Goal: Task Accomplishment & Management: Manage account settings

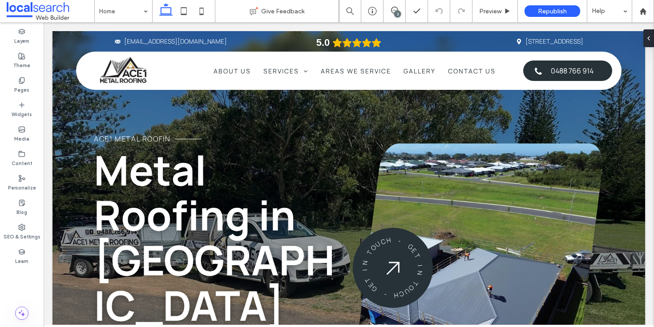
click at [395, 12] on div "3" at bounding box center [397, 14] width 7 height 7
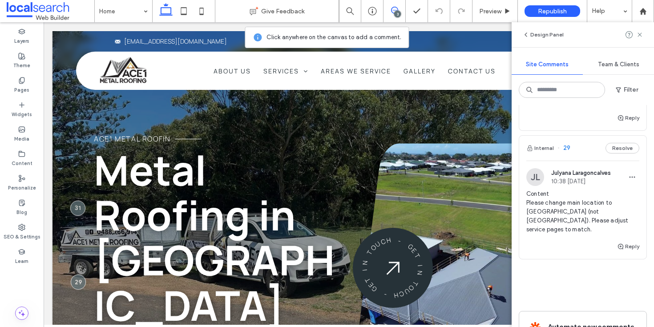
scroll to position [260, 0]
click at [182, 204] on span "Metal Roofing in [GEOGRAPHIC_DATA]" at bounding box center [214, 237] width 241 height 191
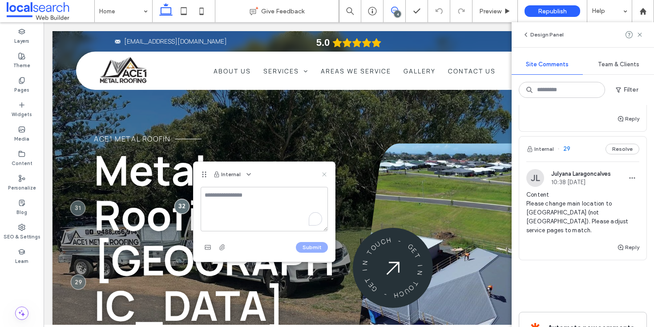
click at [327, 173] on icon at bounding box center [324, 174] width 7 height 7
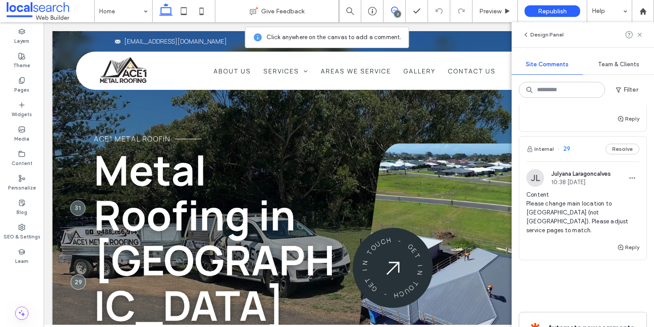
drag, startPoint x: 640, startPoint y: 34, endPoint x: 582, endPoint y: 62, distance: 64.7
click at [640, 34] on use at bounding box center [639, 34] width 4 height 4
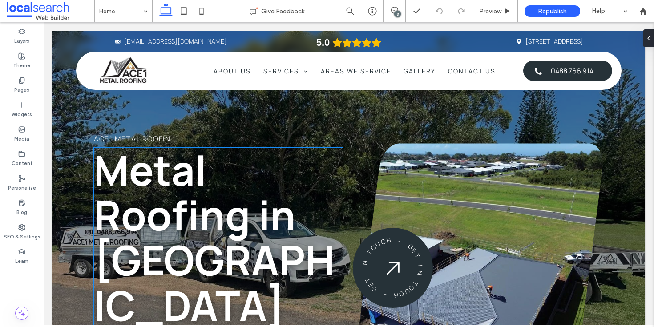
click at [173, 285] on span "Metal Roofing in Taree" at bounding box center [214, 237] width 241 height 191
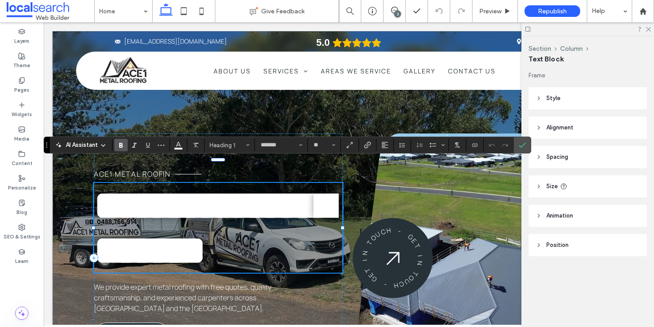
click at [188, 270] on span "**********" at bounding box center [214, 227] width 240 height 85
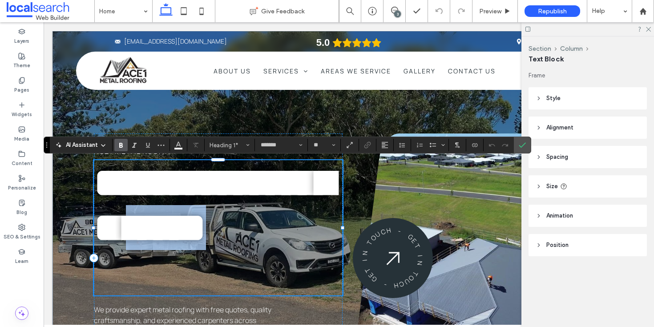
click at [187, 248] on span "**********" at bounding box center [214, 204] width 240 height 85
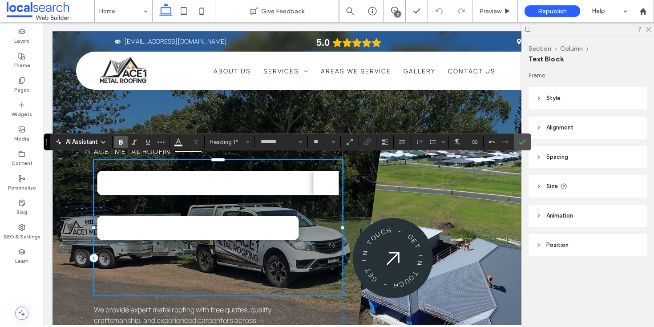
scroll to position [5, 0]
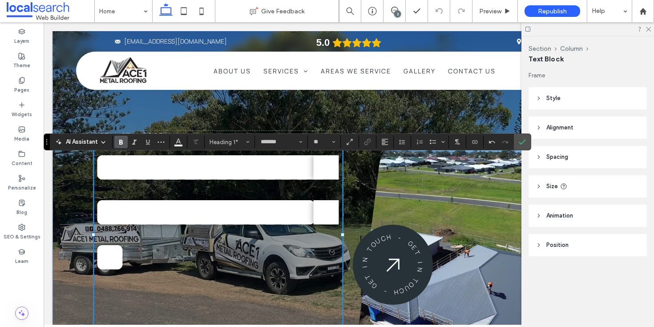
drag, startPoint x: 526, startPoint y: 137, endPoint x: 545, endPoint y: 123, distance: 23.8
click at [527, 137] on label "Confirm" at bounding box center [521, 142] width 13 height 16
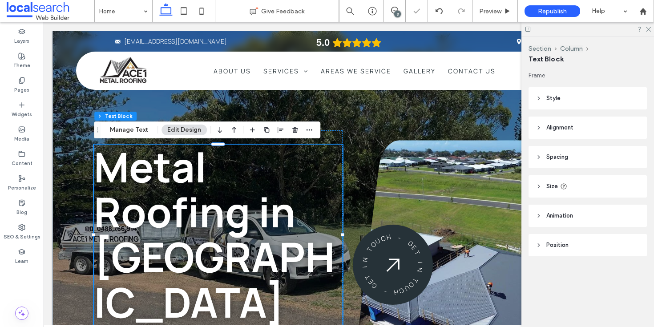
click at [651, 27] on div at bounding box center [587, 29] width 133 height 14
drag, startPoint x: 650, startPoint y: 28, endPoint x: 586, endPoint y: 17, distance: 64.5
click at [650, 28] on use at bounding box center [648, 29] width 5 height 5
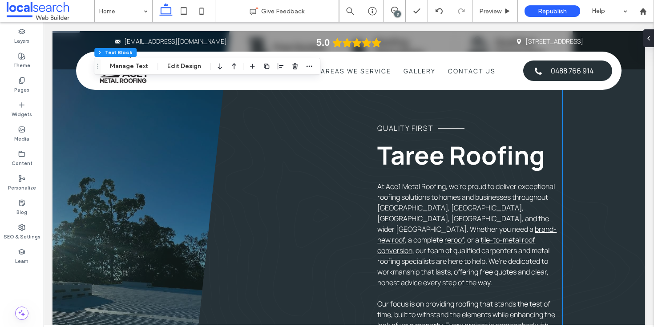
scroll to position [596, 0]
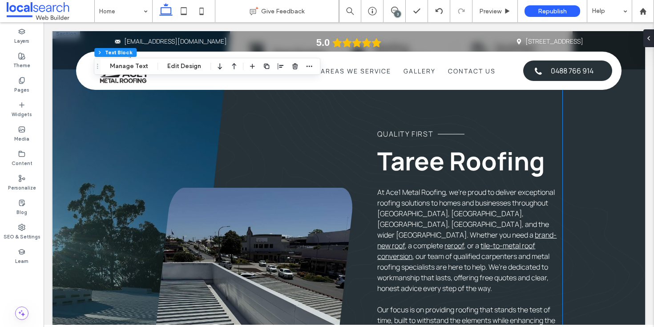
click at [457, 157] on span "Taree Roofing" at bounding box center [461, 161] width 168 height 34
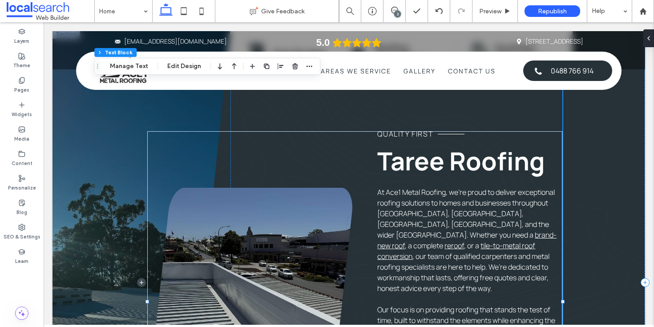
click at [457, 157] on span "Taree Roofing" at bounding box center [461, 161] width 168 height 34
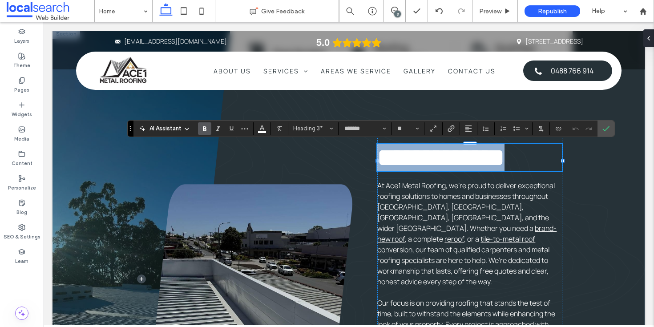
click at [442, 156] on span "**********" at bounding box center [440, 157] width 127 height 25
drag, startPoint x: 442, startPoint y: 161, endPoint x: 379, endPoint y: 215, distance: 82.4
click at [381, 162] on span "**********" at bounding box center [440, 157] width 127 height 25
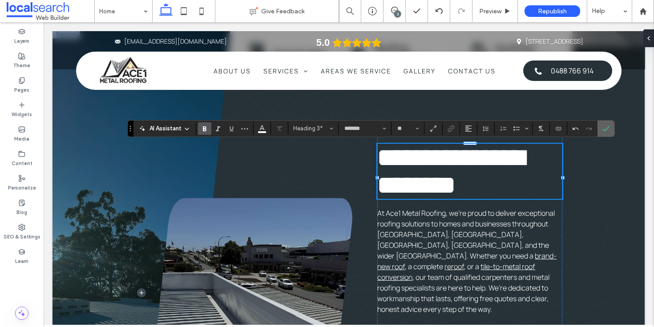
click at [604, 129] on icon "Confirm" at bounding box center [605, 128] width 7 height 7
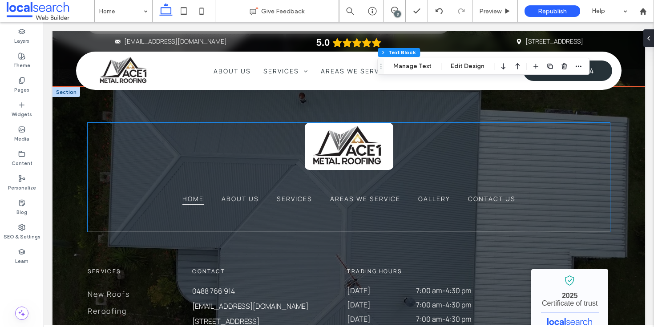
scroll to position [1898, 0]
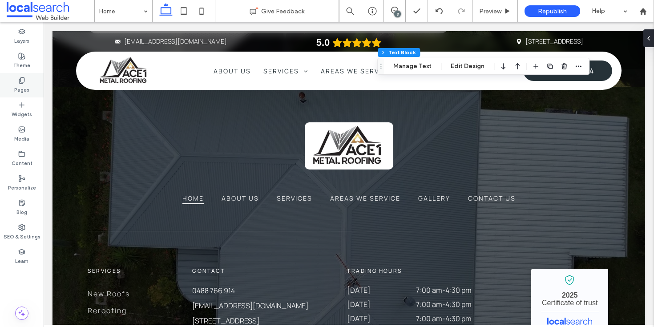
click at [23, 90] on label "Pages" at bounding box center [21, 89] width 15 height 10
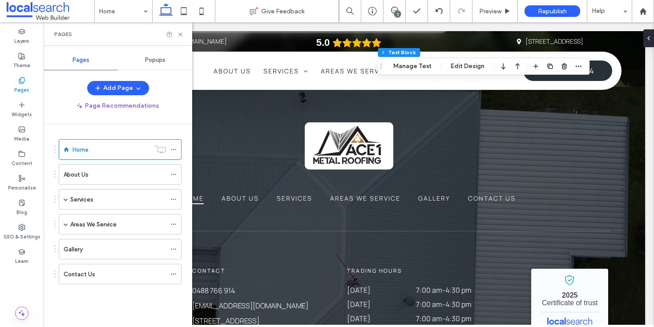
click at [114, 169] on div "About Us" at bounding box center [115, 175] width 102 height 20
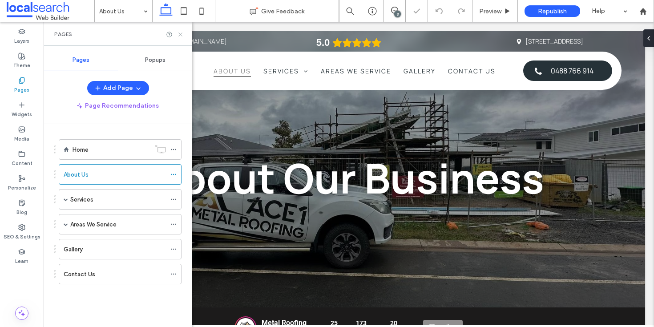
click at [181, 34] on icon at bounding box center [180, 34] width 7 height 7
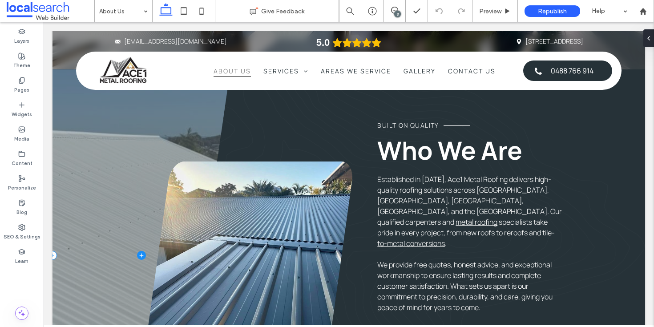
scroll to position [468, 0]
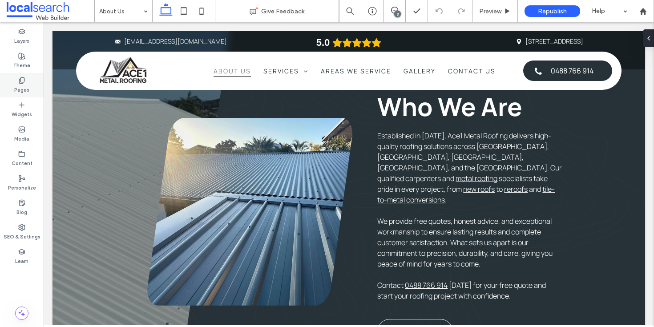
click at [14, 85] on div "Pages" at bounding box center [22, 85] width 44 height 24
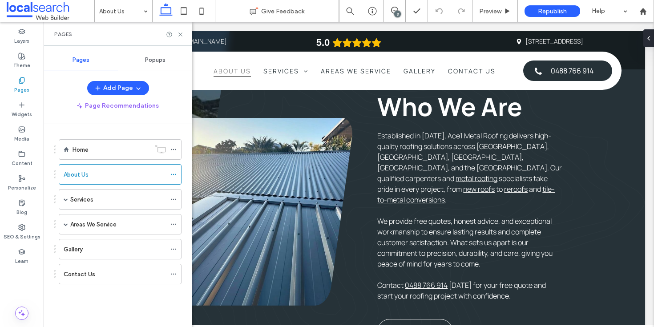
drag, startPoint x: 109, startPoint y: 195, endPoint x: 109, endPoint y: 203, distance: 8.0
click at [108, 195] on div "Services" at bounding box center [118, 199] width 96 height 9
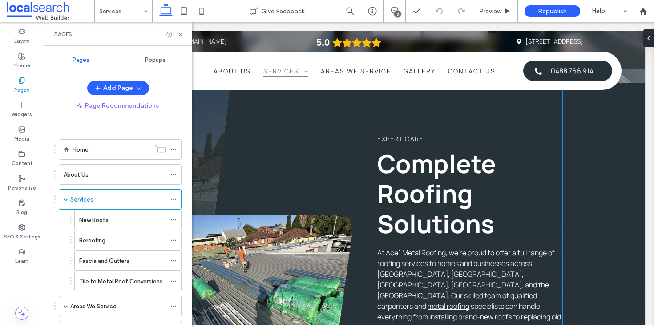
scroll to position [412, 0]
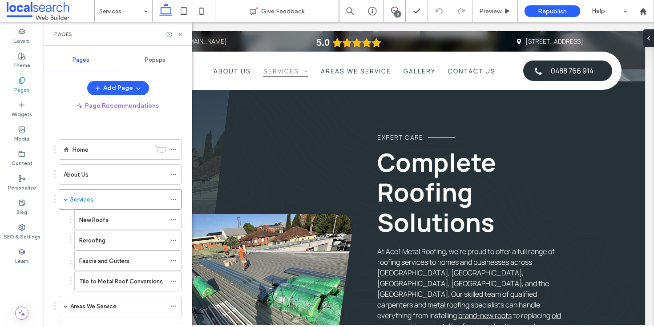
click at [140, 224] on div "New Roofs" at bounding box center [122, 220] width 87 height 20
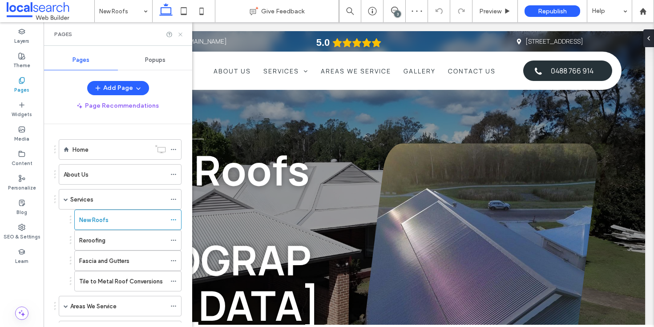
click at [179, 33] on use at bounding box center [180, 34] width 4 height 4
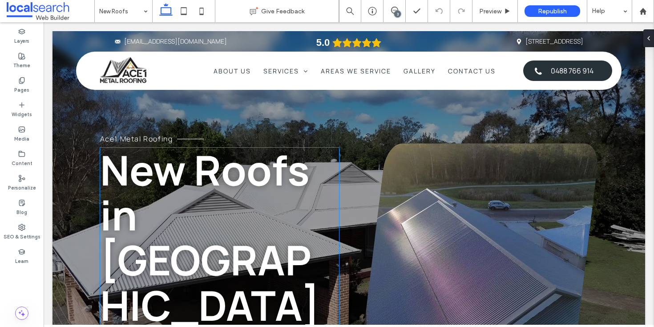
click at [246, 249] on span "New Roofs in Taree" at bounding box center [210, 237] width 220 height 191
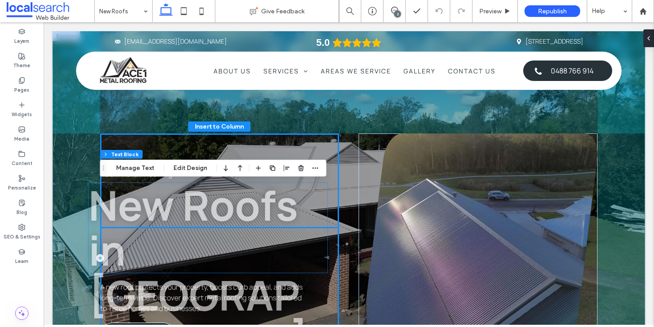
drag, startPoint x: 271, startPoint y: 254, endPoint x: 242, endPoint y: 254, distance: 29.4
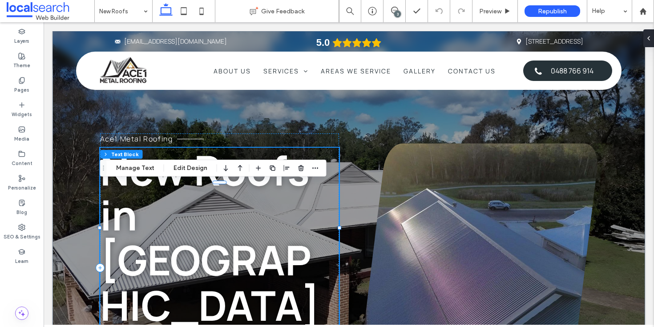
click at [264, 256] on h1 "New Roofs in Taree" at bounding box center [219, 238] width 239 height 180
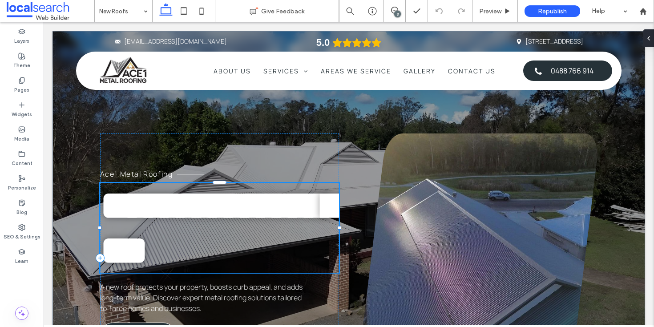
type input "*******"
type input "**"
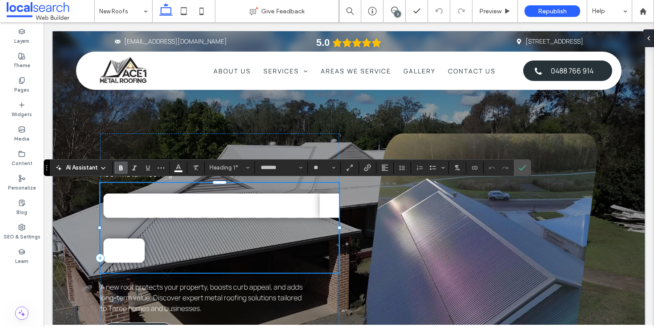
click at [267, 258] on h1 "**********" at bounding box center [219, 228] width 239 height 90
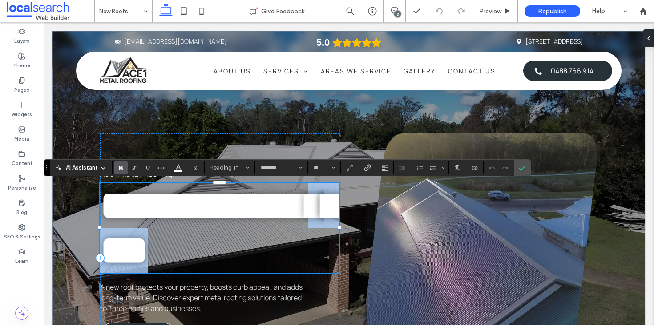
drag, startPoint x: 161, startPoint y: 257, endPoint x: 149, endPoint y: 252, distance: 12.0
click at [149, 252] on h1 "**********" at bounding box center [219, 228] width 239 height 90
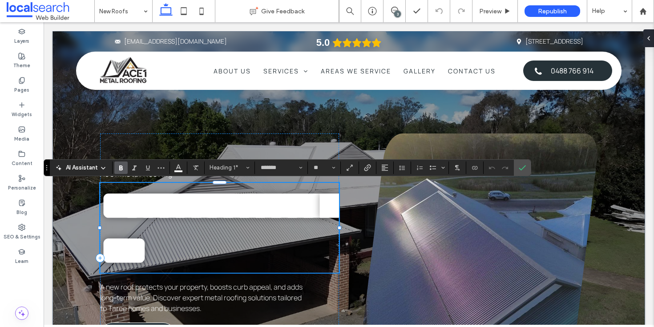
click at [231, 251] on span "**********" at bounding box center [220, 227] width 240 height 85
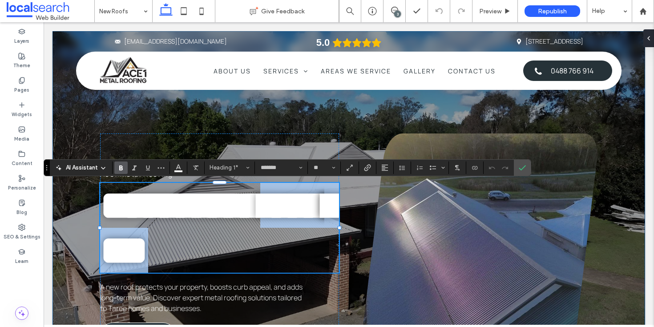
drag, startPoint x: 278, startPoint y: 251, endPoint x: 84, endPoint y: 250, distance: 193.5
click at [84, 250] on div "**********" at bounding box center [348, 233] width 592 height 405
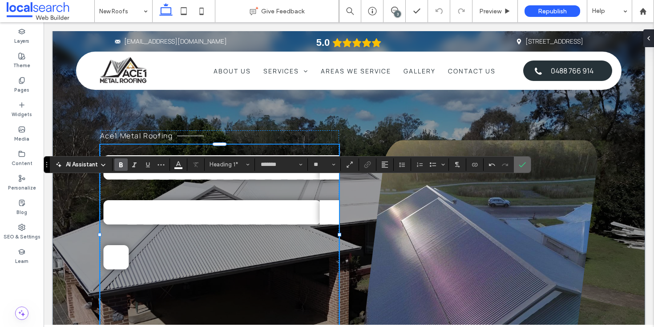
drag, startPoint x: 479, startPoint y: 144, endPoint x: 523, endPoint y: 166, distance: 50.1
click at [523, 166] on icon "Confirm" at bounding box center [522, 164] width 7 height 7
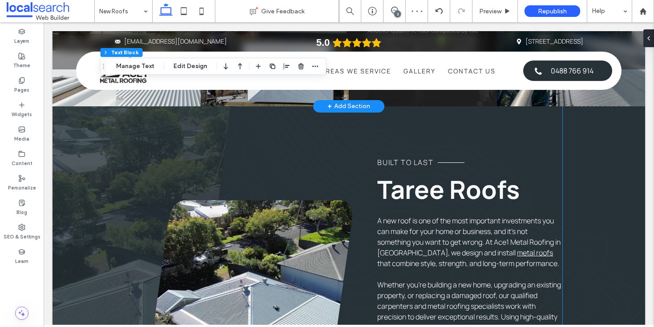
scroll to position [537, 0]
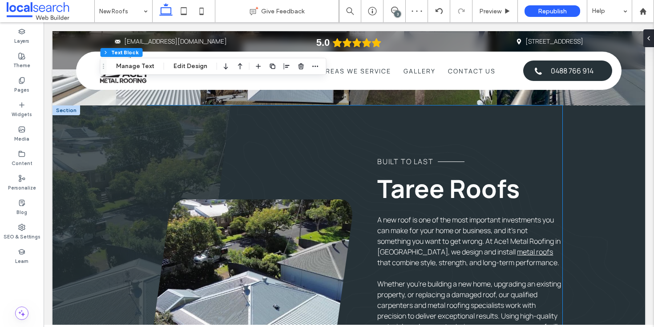
click at [423, 181] on span "Taree Roofs" at bounding box center [448, 188] width 142 height 34
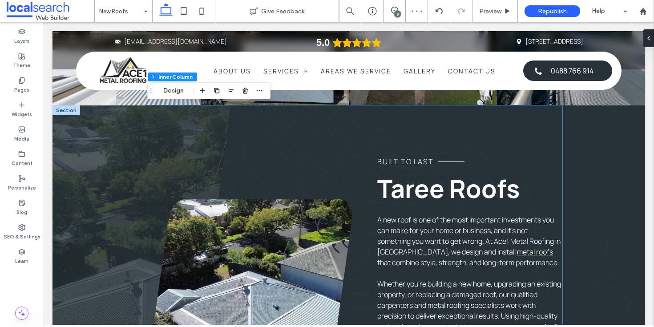
click at [423, 181] on span "Taree Roofs" at bounding box center [448, 188] width 142 height 34
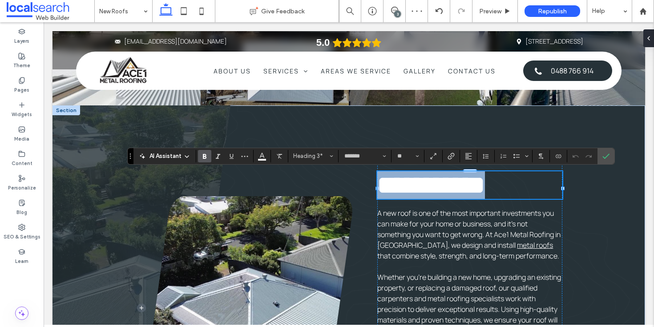
click at [435, 184] on span "**********" at bounding box center [431, 185] width 108 height 25
drag, startPoint x: 445, startPoint y: 189, endPoint x: 383, endPoint y: 187, distance: 62.8
click at [380, 187] on span "**********" at bounding box center [431, 185] width 108 height 25
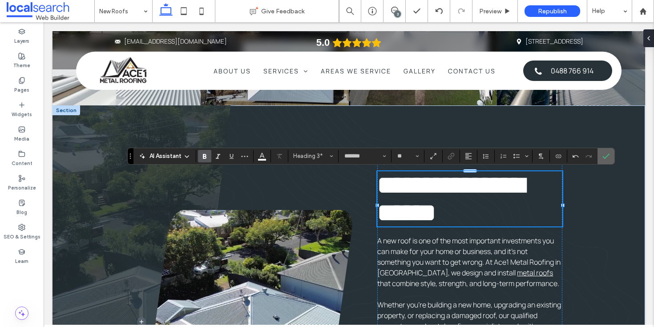
click at [607, 157] on icon "Confirm" at bounding box center [605, 156] width 7 height 7
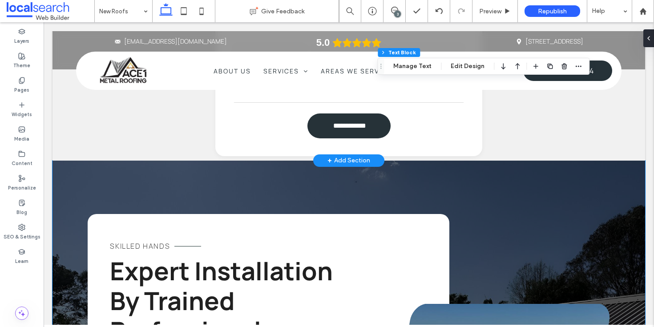
scroll to position [1241, 0]
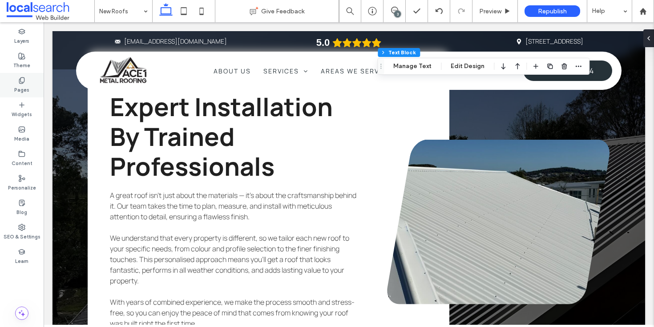
click at [32, 86] on div "Pages" at bounding box center [22, 85] width 44 height 24
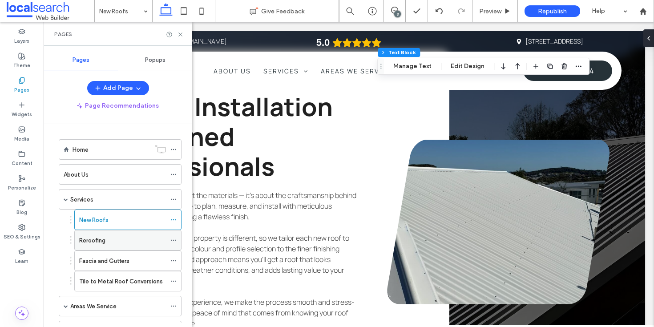
click at [127, 238] on div "Reroofing" at bounding box center [122, 240] width 87 height 9
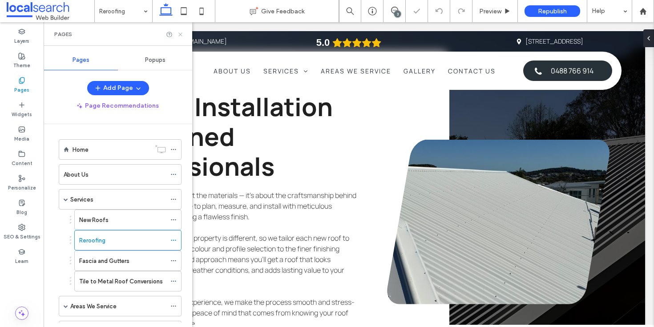
click at [177, 34] on div at bounding box center [175, 34] width 18 height 7
click at [178, 34] on icon at bounding box center [180, 34] width 7 height 7
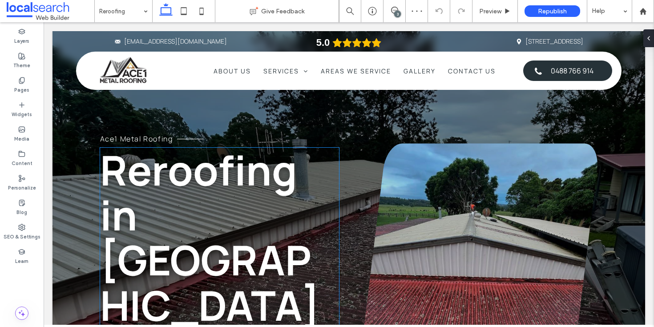
click at [226, 241] on span "Reroofing in Taree" at bounding box center [210, 237] width 220 height 191
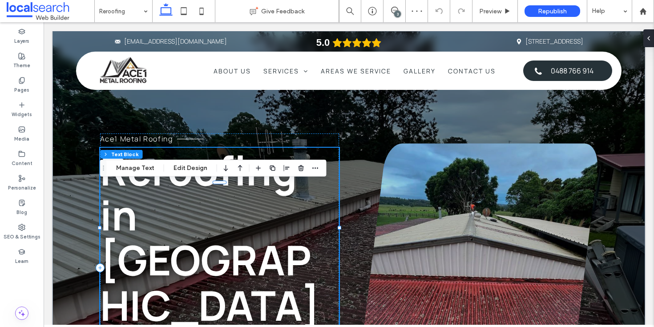
click at [247, 247] on span "Reroofing in Taree" at bounding box center [210, 237] width 220 height 191
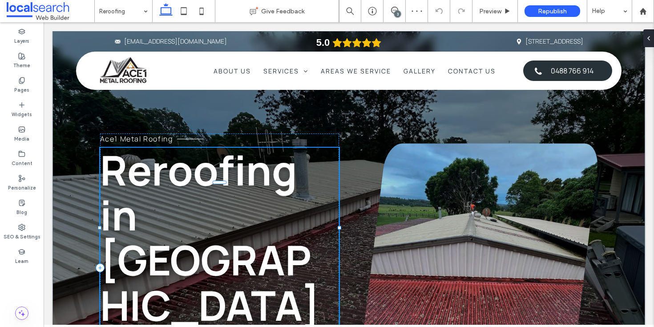
type input "*******"
type input "**"
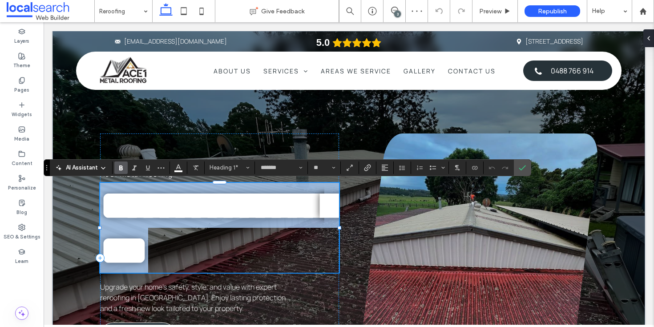
click at [247, 247] on span "**********" at bounding box center [220, 227] width 240 height 85
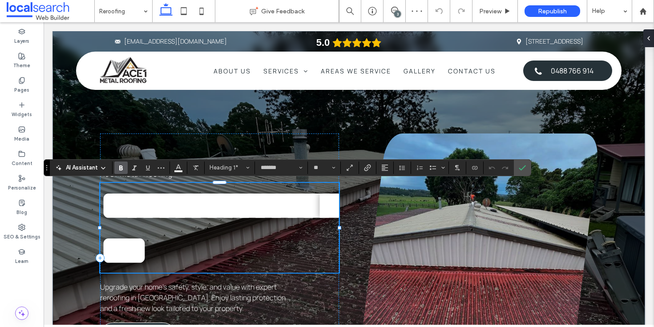
drag, startPoint x: 259, startPoint y: 253, endPoint x: 270, endPoint y: 254, distance: 10.7
click at [259, 253] on h1 "**********" at bounding box center [219, 228] width 239 height 90
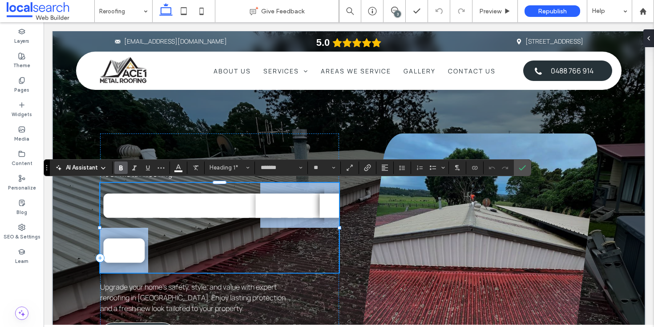
drag, startPoint x: 266, startPoint y: 253, endPoint x: 101, endPoint y: 253, distance: 165.5
click at [101, 253] on h1 "**********" at bounding box center [219, 228] width 239 height 90
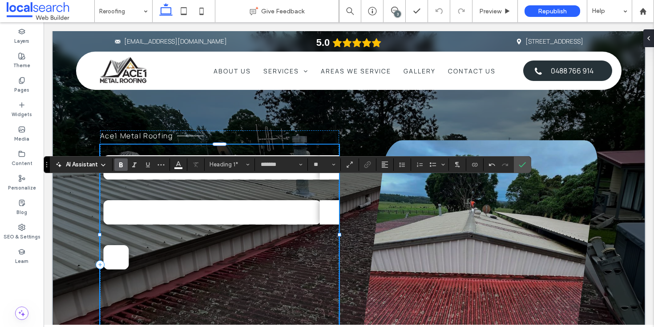
scroll to position [3, 0]
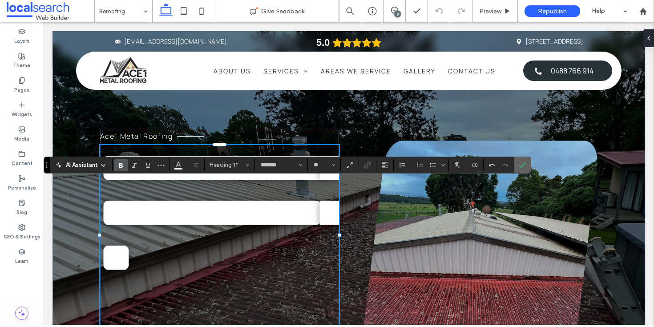
click at [522, 165] on icon "Confirm" at bounding box center [522, 164] width 7 height 7
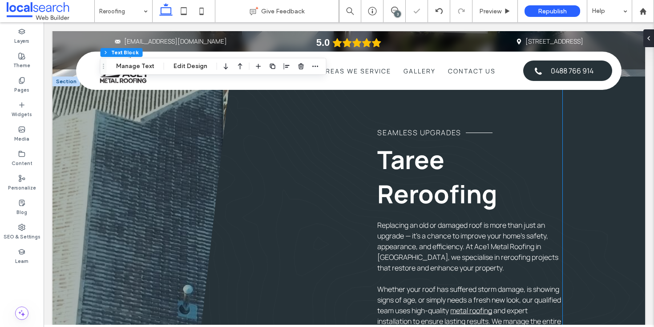
scroll to position [566, 0]
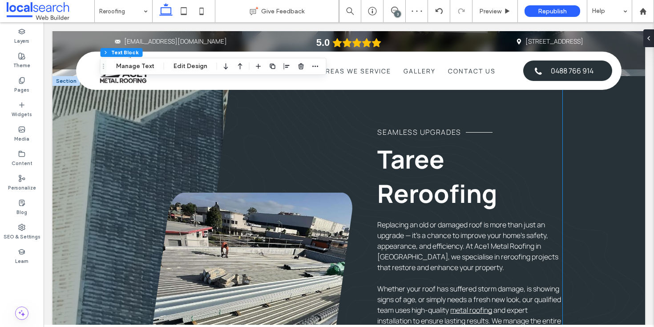
click at [429, 186] on span "Taree Reroofing" at bounding box center [437, 176] width 120 height 68
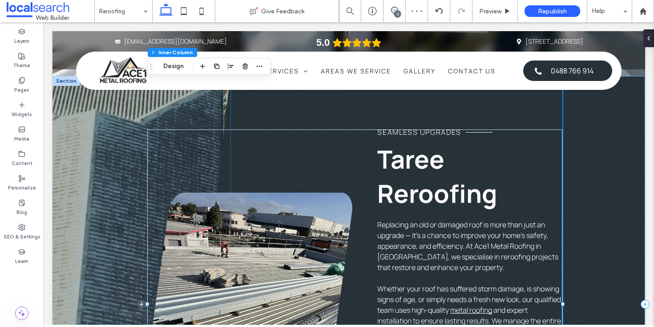
click at [429, 186] on span "Taree Reroofing" at bounding box center [437, 176] width 120 height 68
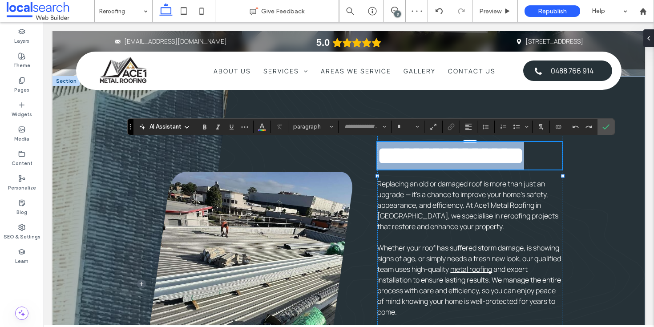
type input "*******"
type input "**"
click at [445, 163] on span "**********" at bounding box center [450, 155] width 147 height 25
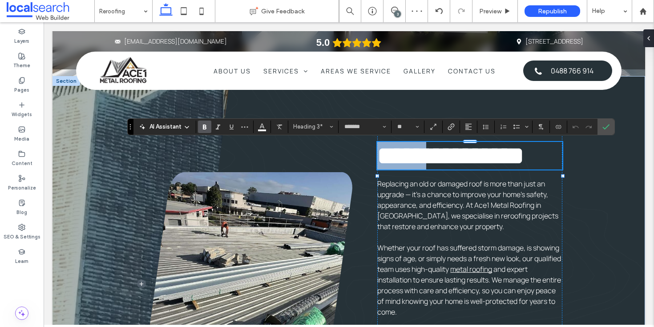
drag, startPoint x: 442, startPoint y: 156, endPoint x: 381, endPoint y: 155, distance: 60.5
click at [381, 155] on span "**********" at bounding box center [450, 155] width 147 height 25
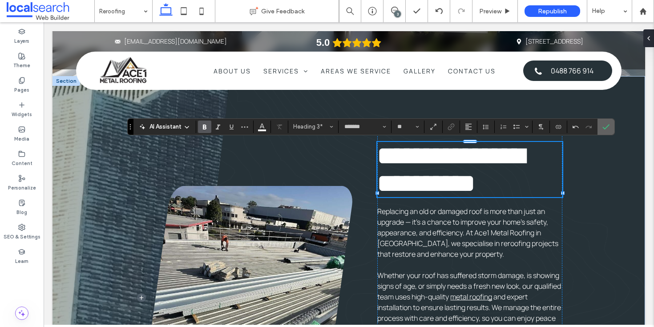
drag, startPoint x: 564, startPoint y: 105, endPoint x: 607, endPoint y: 127, distance: 48.9
click at [607, 127] on icon "Confirm" at bounding box center [605, 126] width 7 height 7
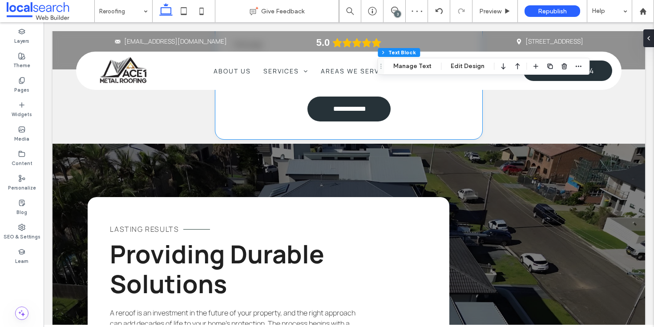
scroll to position [1140, 0]
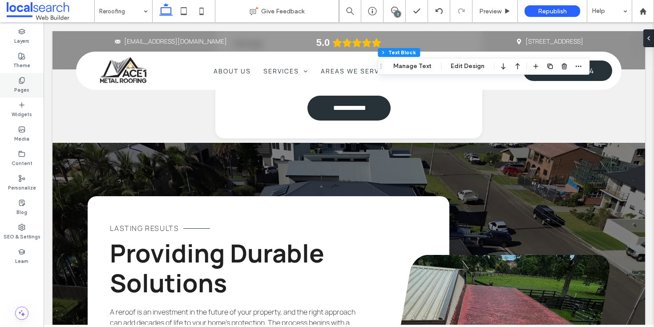
click at [19, 86] on label "Pages" at bounding box center [21, 89] width 15 height 10
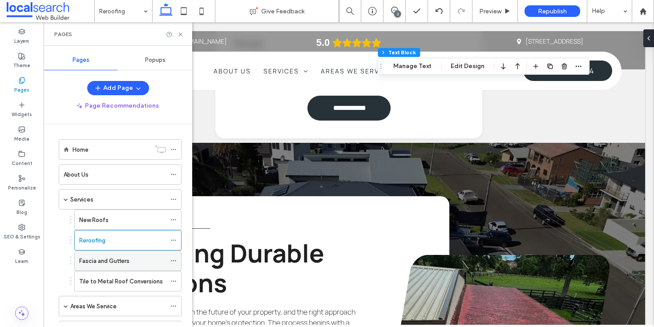
click at [113, 258] on label "Fascia and Gutters" at bounding box center [104, 261] width 50 height 16
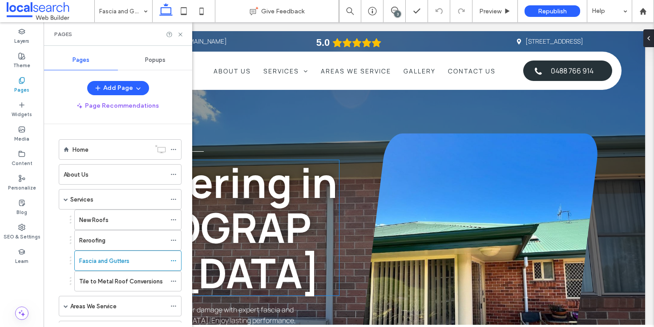
click at [267, 204] on span "Guttering in Taree" at bounding box center [219, 227] width 238 height 146
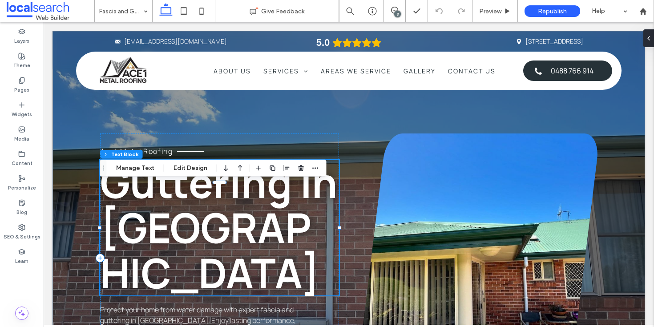
click at [250, 228] on span "Guttering in Taree" at bounding box center [219, 227] width 238 height 146
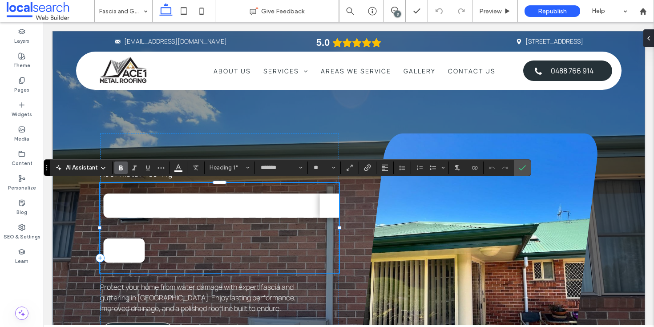
click at [286, 219] on span "**********" at bounding box center [220, 227] width 240 height 85
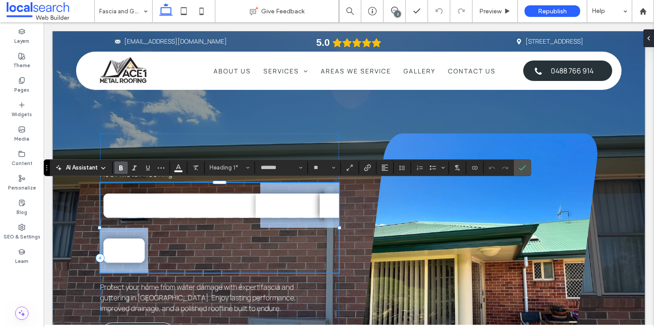
drag, startPoint x: 296, startPoint y: 209, endPoint x: 304, endPoint y: 245, distance: 36.6
click at [305, 246] on h1 "**********" at bounding box center [219, 228] width 239 height 90
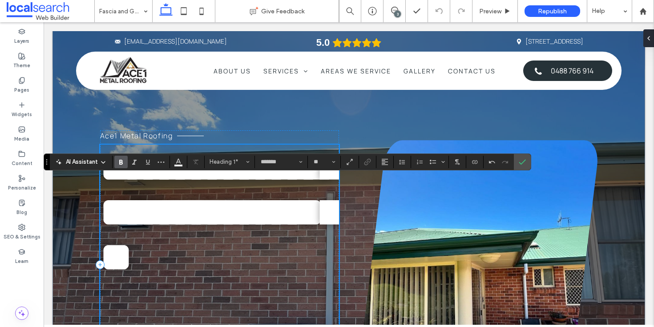
scroll to position [12, 0]
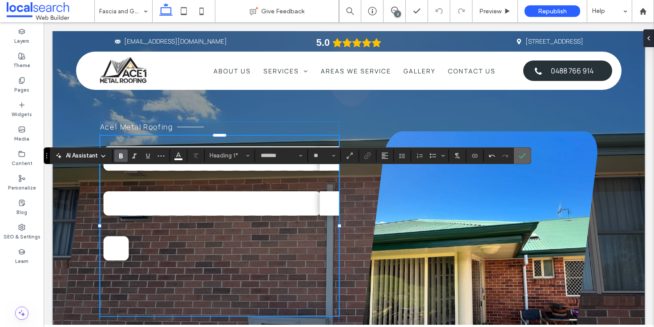
click at [524, 160] on span "Confirm" at bounding box center [522, 155] width 7 height 15
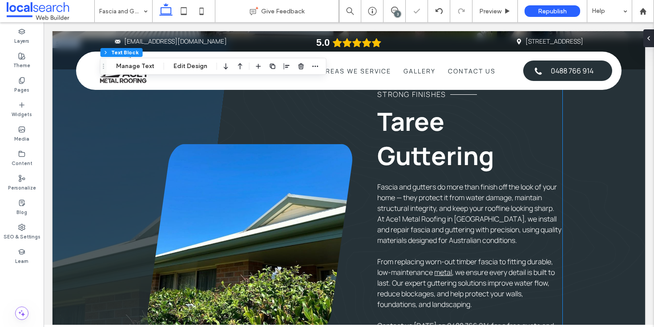
scroll to position [604, 0]
click at [439, 137] on span "Taree Guttering" at bounding box center [435, 139] width 117 height 68
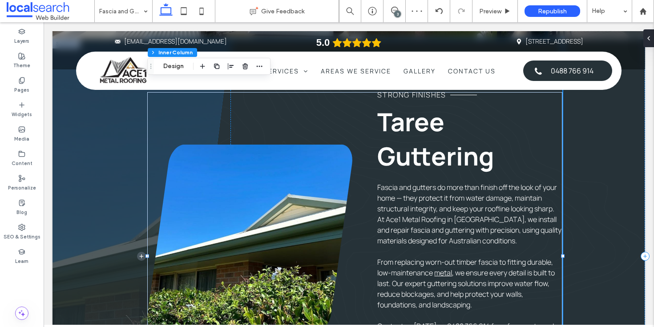
click at [439, 137] on span "Taree Guttering" at bounding box center [435, 139] width 117 height 68
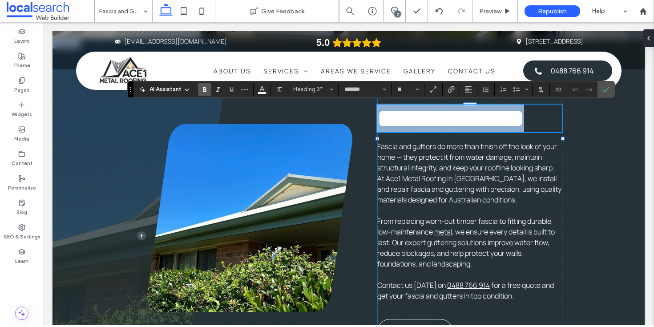
click at [439, 131] on span "**********" at bounding box center [450, 118] width 147 height 25
drag, startPoint x: 441, startPoint y: 127, endPoint x: 383, endPoint y: 129, distance: 58.3
click at [383, 129] on span "**********" at bounding box center [450, 118] width 147 height 25
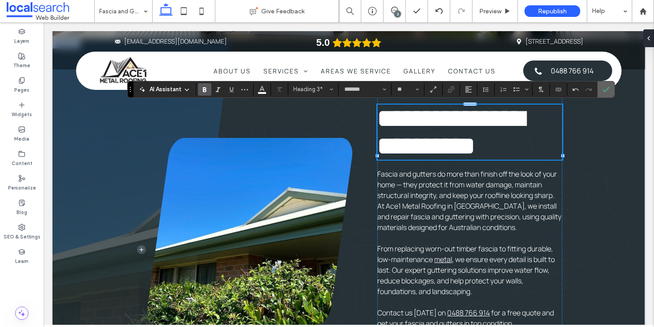
click at [603, 93] on span "Confirm" at bounding box center [604, 89] width 4 height 16
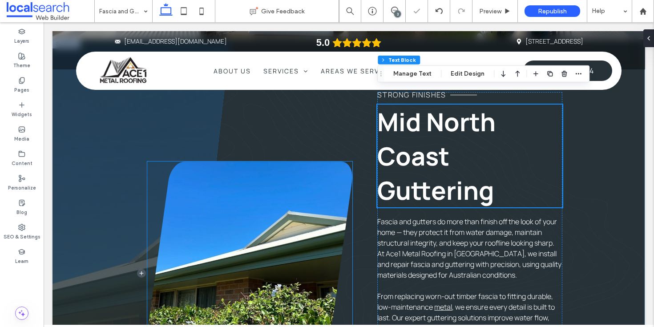
scroll to position [644, 0]
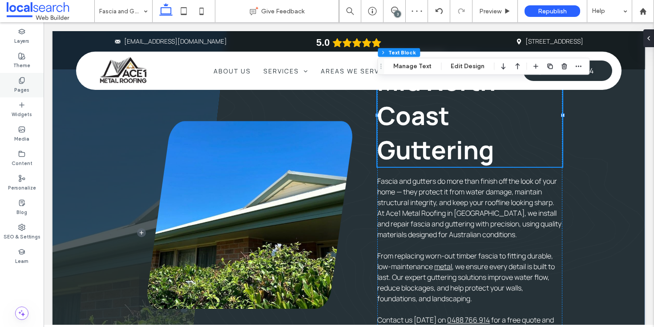
click at [23, 91] on label "Pages" at bounding box center [21, 89] width 15 height 10
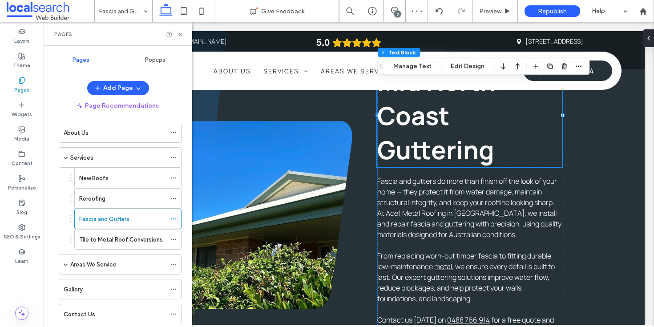
scroll to position [43, 0]
click at [112, 240] on label "Tile to Metal Roof Conversions" at bounding box center [121, 238] width 84 height 16
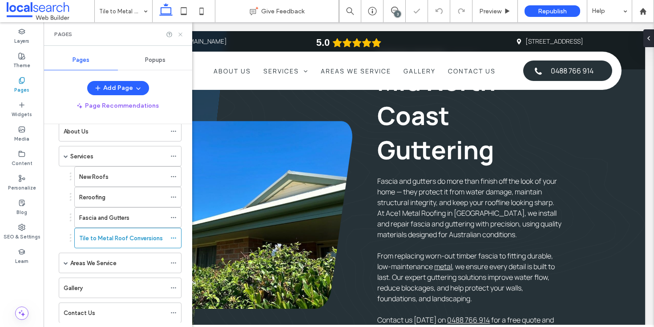
click at [183, 35] on icon at bounding box center [180, 34] width 7 height 7
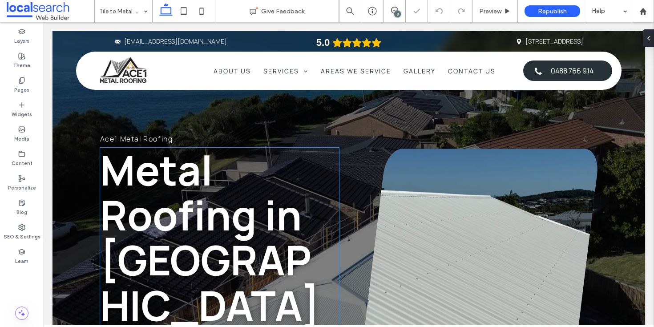
click at [216, 250] on span "Metal Roofing in Taree" at bounding box center [210, 237] width 220 height 191
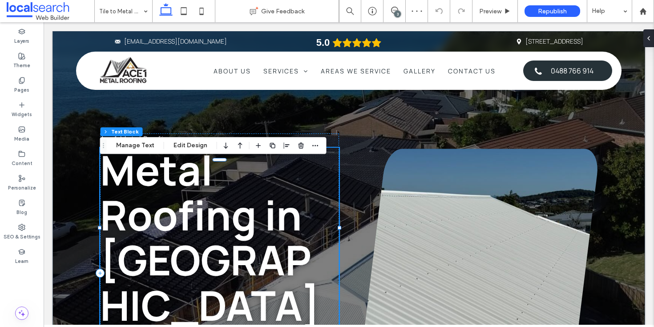
click at [270, 238] on span "Metal Roofing in Taree" at bounding box center [210, 237] width 220 height 191
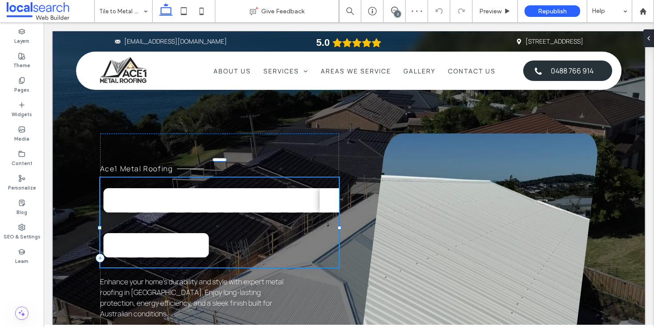
type input "*******"
type input "**"
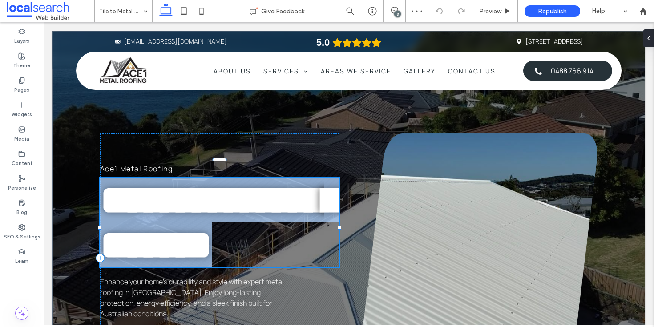
click at [270, 238] on span "**********" at bounding box center [220, 222] width 240 height 85
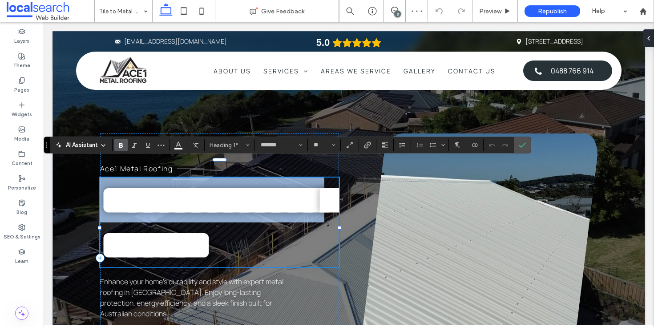
click at [270, 238] on span "**********" at bounding box center [220, 222] width 240 height 85
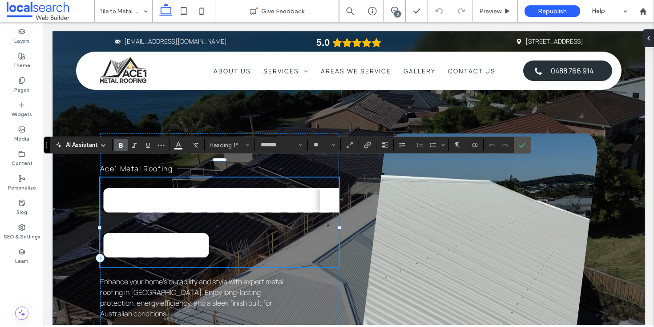
click at [268, 229] on span "**********" at bounding box center [220, 222] width 240 height 85
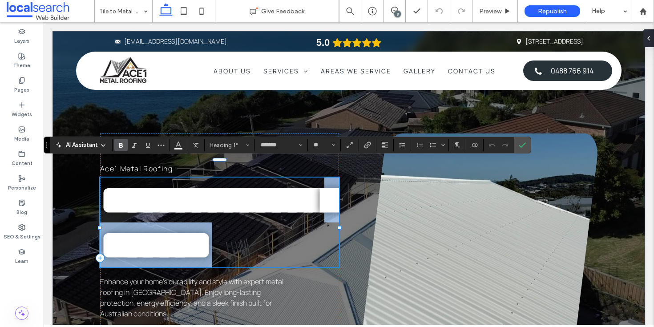
scroll to position [5, 0]
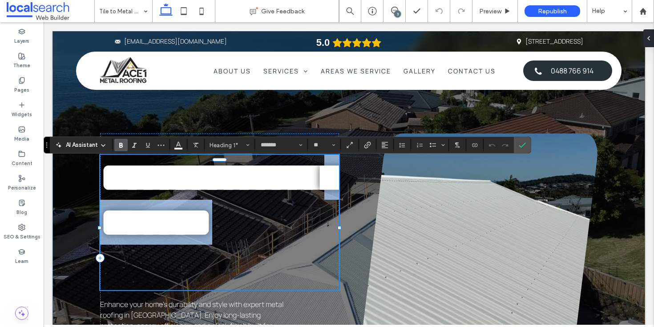
drag, startPoint x: 267, startPoint y: 229, endPoint x: 276, endPoint y: 267, distance: 39.7
click at [276, 245] on h1 "**********" at bounding box center [219, 200] width 239 height 90
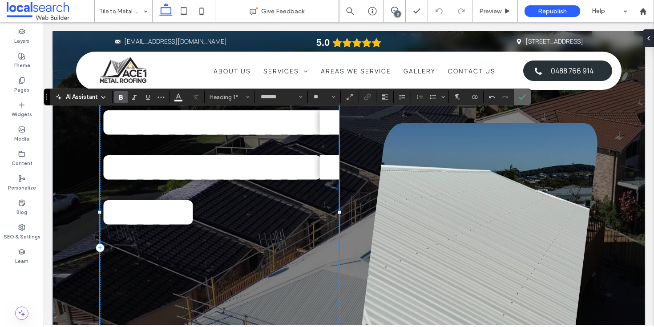
click at [525, 93] on span "Confirm" at bounding box center [522, 96] width 7 height 15
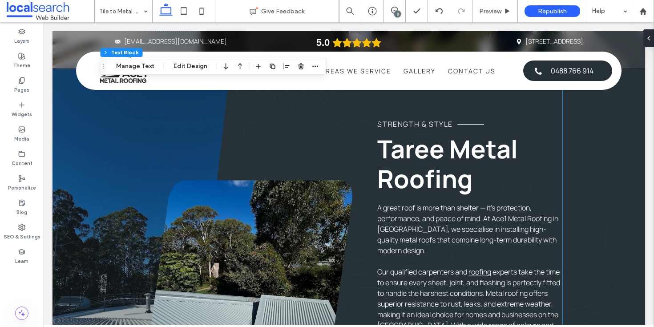
scroll to position [638, 0]
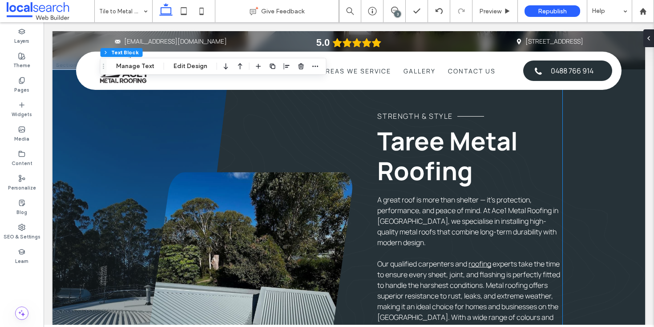
click at [456, 140] on strong "Taree Metal Roofing" at bounding box center [447, 156] width 141 height 64
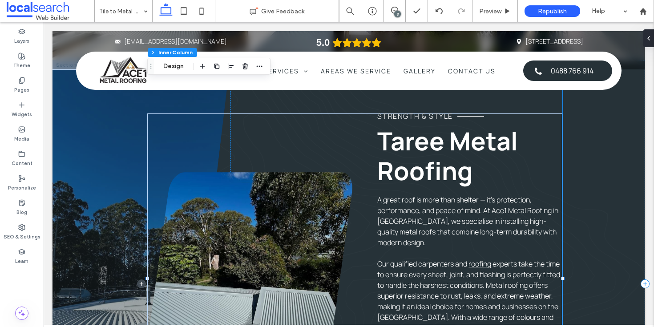
click at [456, 140] on strong "Taree Metal Roofing" at bounding box center [447, 156] width 141 height 64
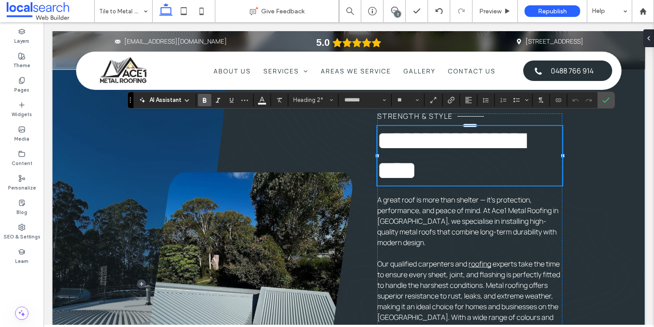
click at [442, 135] on strong "**********" at bounding box center [450, 155] width 147 height 55
drag, startPoint x: 442, startPoint y: 133, endPoint x: 380, endPoint y: 133, distance: 62.3
click at [380, 133] on strong "**********" at bounding box center [450, 155] width 147 height 55
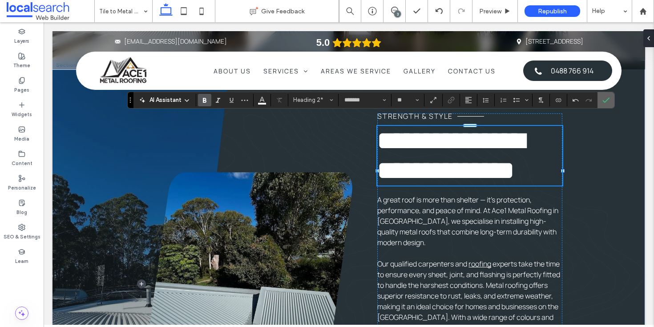
click at [607, 103] on icon "Confirm" at bounding box center [605, 100] width 7 height 7
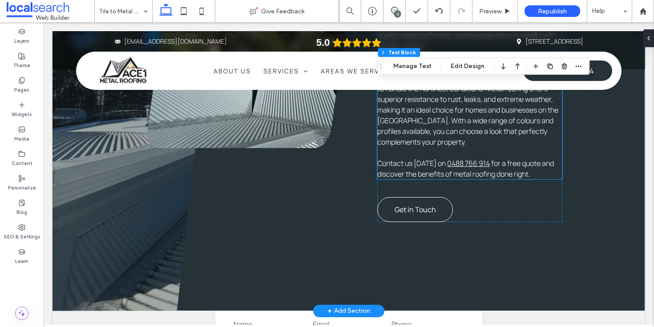
scroll to position [898, 0]
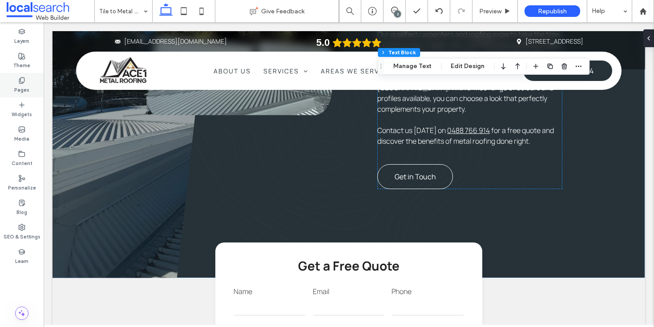
click at [21, 81] on icon at bounding box center [21, 80] width 7 height 7
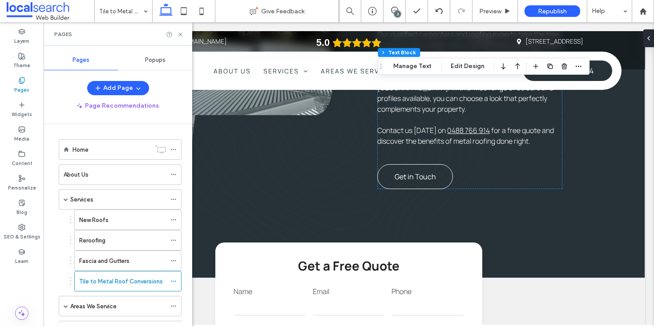
scroll to position [66, 0]
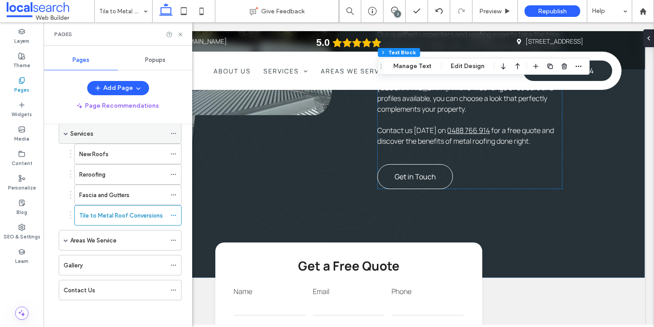
click at [67, 133] on span at bounding box center [66, 133] width 4 height 4
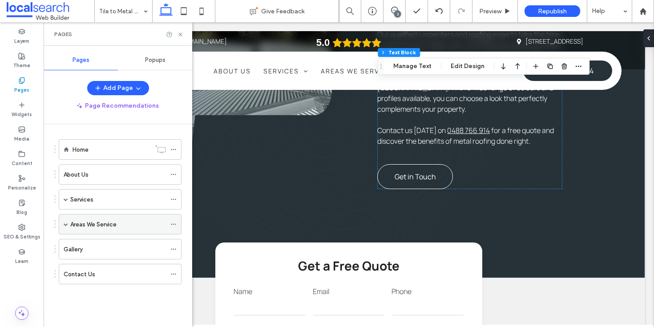
click at [64, 223] on span at bounding box center [66, 224] width 4 height 4
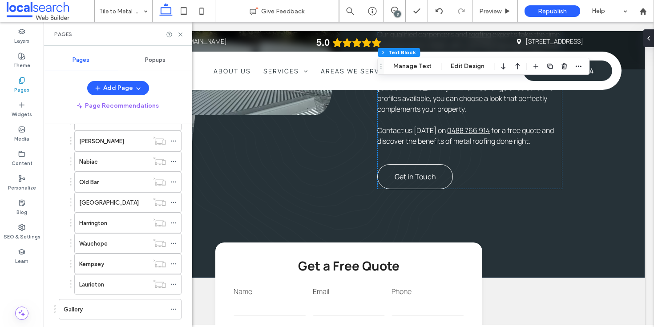
scroll to position [230, 0]
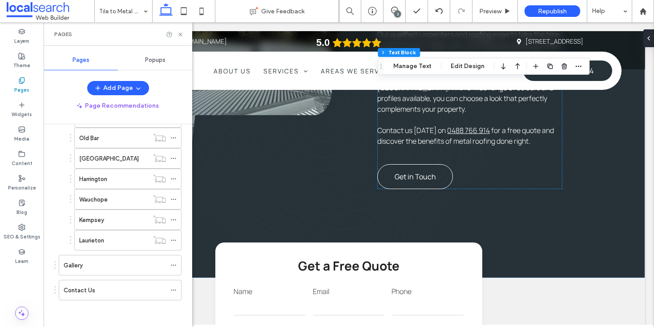
click at [100, 266] on div "Gallery" at bounding box center [115, 265] width 102 height 9
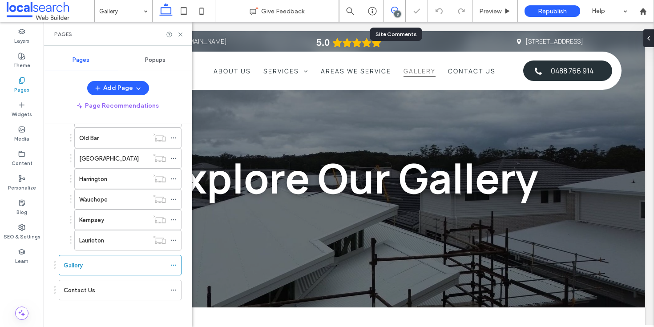
click at [393, 13] on icon at bounding box center [394, 10] width 7 height 7
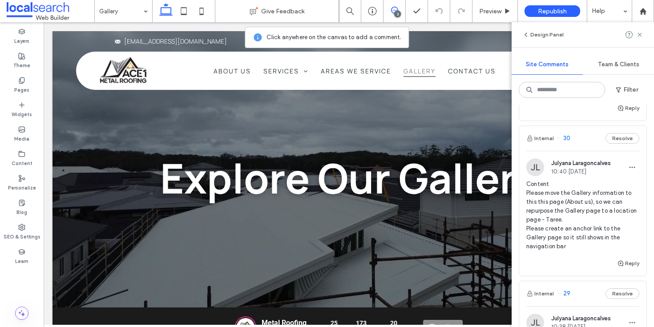
scroll to position [119, 0]
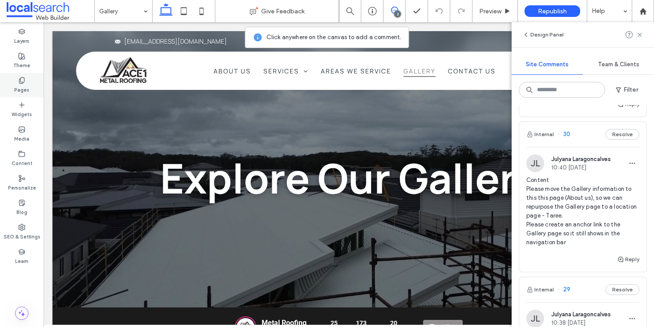
click at [23, 91] on label "Pages" at bounding box center [21, 89] width 15 height 10
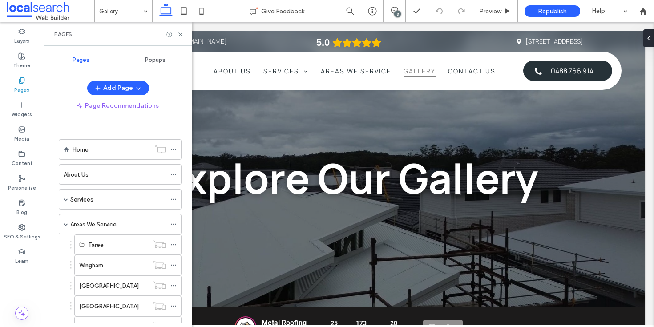
scroll to position [0, 0]
click at [111, 152] on div "Home" at bounding box center [111, 149] width 78 height 9
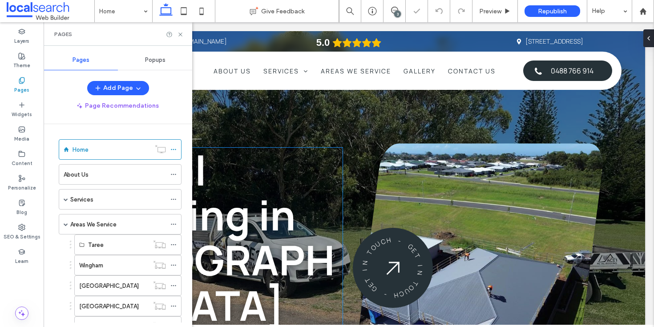
scroll to position [39, 0]
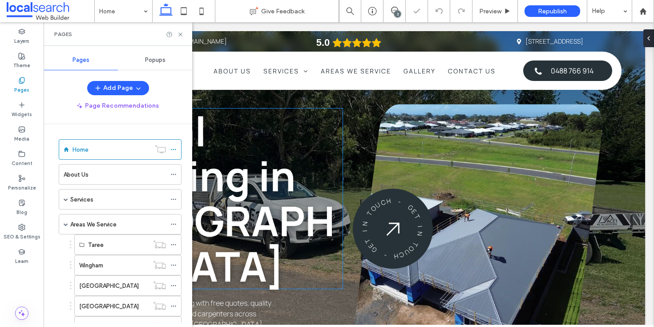
click at [293, 197] on span "Metal Roofing in Mid North Coast" at bounding box center [214, 198] width 241 height 191
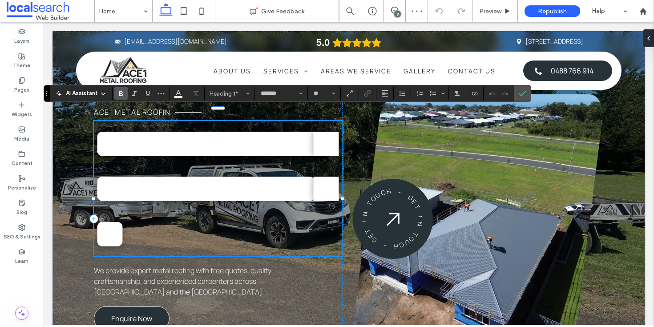
click at [285, 184] on span "**********" at bounding box center [214, 188] width 240 height 130
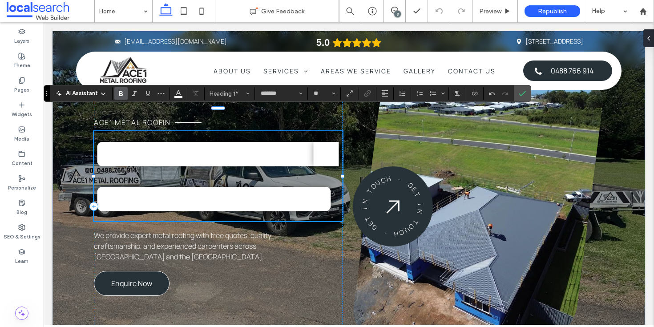
scroll to position [39, 0]
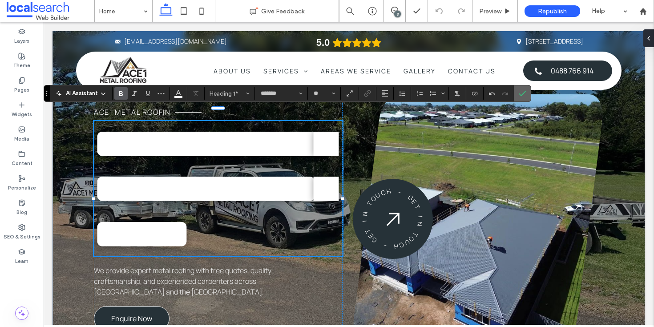
click at [524, 92] on icon "Confirm" at bounding box center [522, 93] width 7 height 7
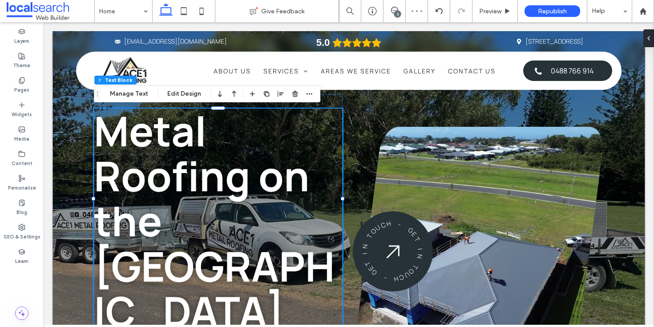
drag, startPoint x: 393, startPoint y: 10, endPoint x: 397, endPoint y: 15, distance: 6.0
click at [394, 10] on icon at bounding box center [394, 10] width 7 height 7
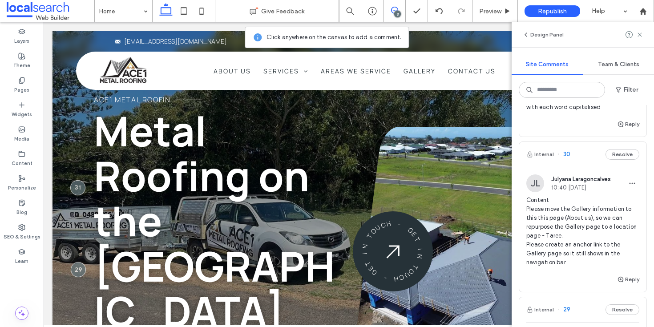
scroll to position [104, 0]
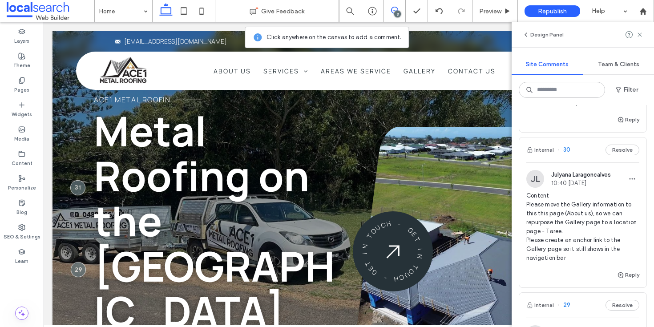
click at [587, 214] on span "Content Please move the Gallery information to this this page (About us), so we…" at bounding box center [582, 226] width 113 height 71
click at [587, 214] on div at bounding box center [327, 163] width 654 height 327
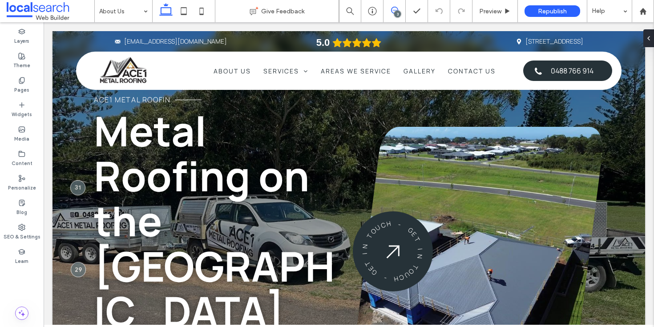
click at [393, 11] on icon at bounding box center [394, 10] width 7 height 7
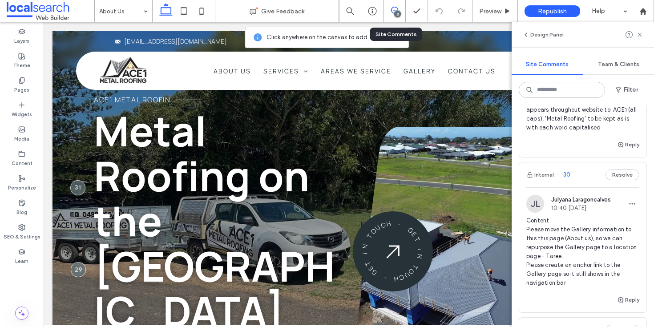
scroll to position [81, 0]
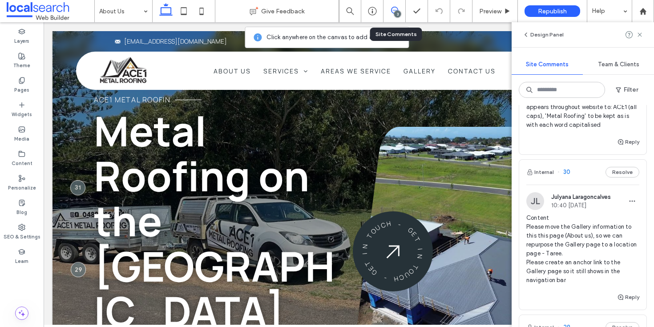
drag, startPoint x: 639, startPoint y: 36, endPoint x: 524, endPoint y: 54, distance: 116.3
click at [639, 36] on icon at bounding box center [639, 34] width 7 height 7
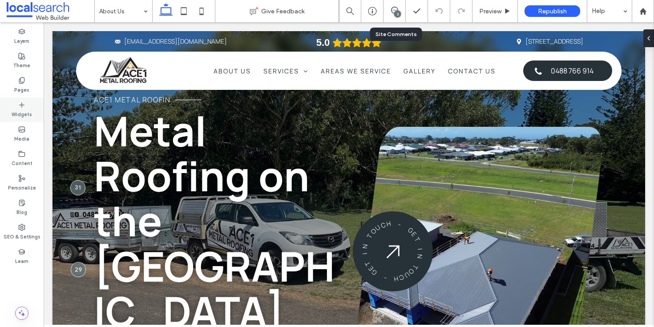
drag, startPoint x: 16, startPoint y: 85, endPoint x: 28, endPoint y: 100, distance: 19.0
click at [16, 85] on label "Pages" at bounding box center [21, 89] width 15 height 10
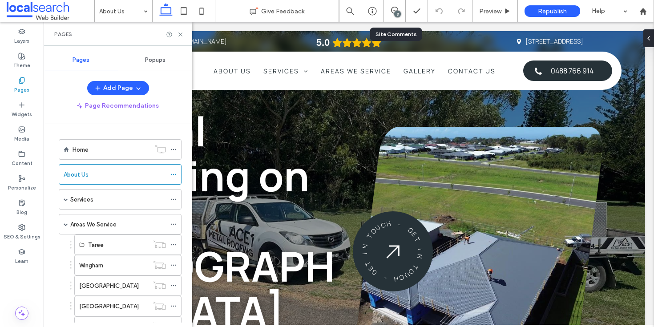
click at [113, 138] on div "Home About Us Services New Roofs Reroofing Fascia and Gutters Tile to Metal Roo…" at bounding box center [115, 332] width 134 height 395
click at [114, 152] on div "Home" at bounding box center [111, 149] width 78 height 9
click at [181, 36] on icon at bounding box center [180, 34] width 7 height 7
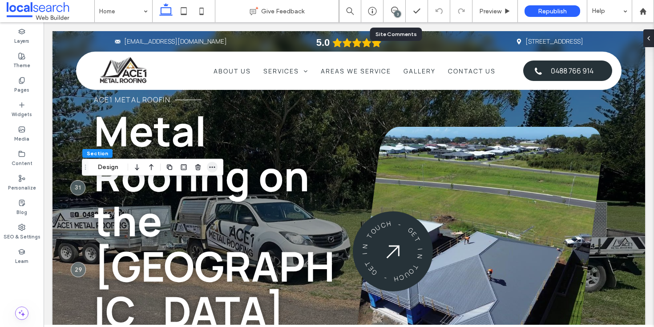
click at [214, 164] on icon "button" at bounding box center [212, 167] width 7 height 7
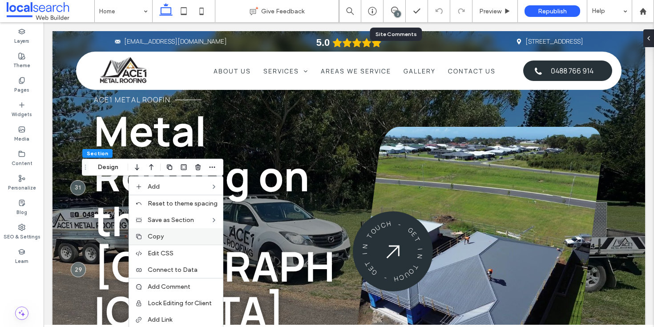
click at [164, 237] on span "Copy" at bounding box center [156, 237] width 16 height 8
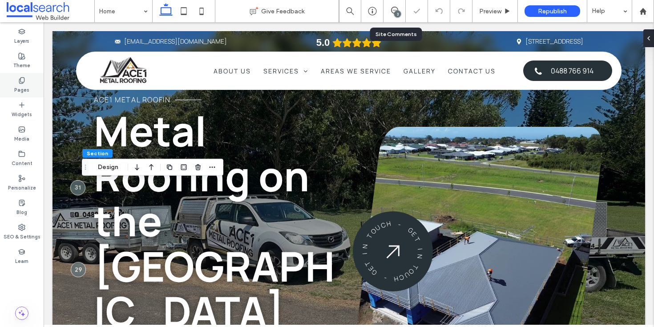
drag, startPoint x: 27, startPoint y: 86, endPoint x: 42, endPoint y: 97, distance: 18.1
click at [28, 86] on label "Pages" at bounding box center [21, 89] width 15 height 10
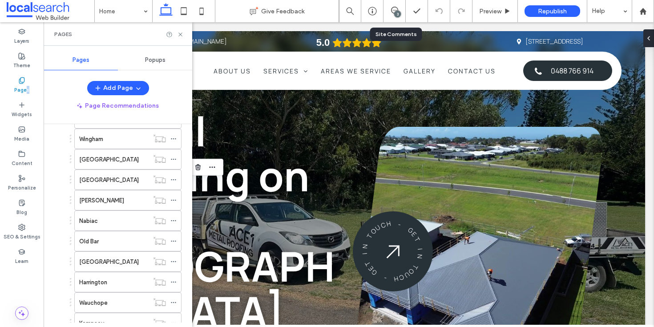
scroll to position [230, 0]
click at [112, 265] on div "Gallery" at bounding box center [115, 265] width 102 height 9
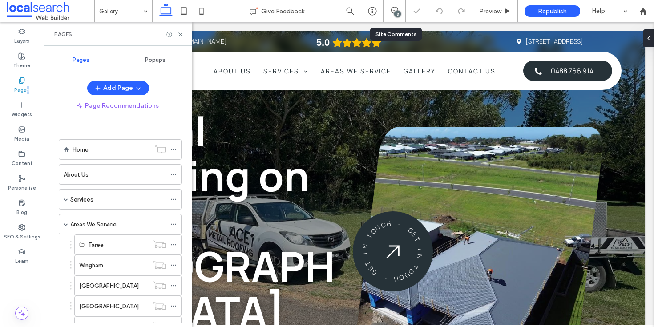
click at [85, 171] on label "About Us" at bounding box center [76, 175] width 25 height 16
click at [181, 34] on icon at bounding box center [180, 34] width 7 height 7
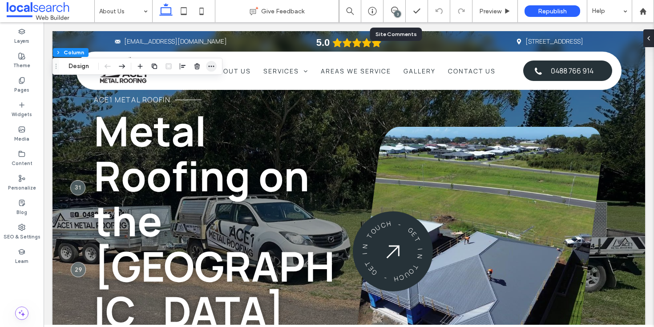
click at [210, 63] on icon "button" at bounding box center [211, 66] width 7 height 7
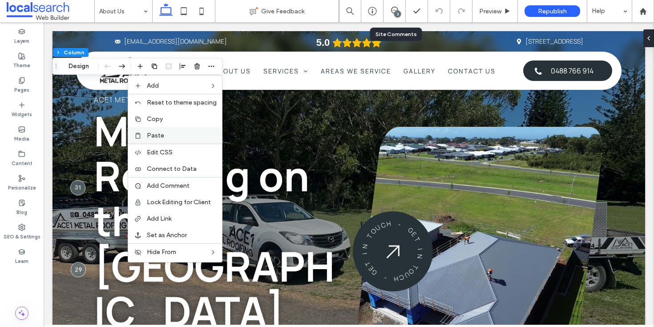
click at [163, 134] on span "Paste" at bounding box center [155, 136] width 17 height 8
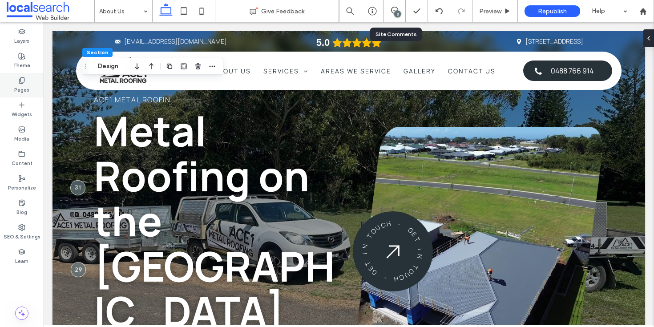
drag, startPoint x: 15, startPoint y: 89, endPoint x: 9, endPoint y: 92, distance: 6.6
click at [15, 89] on label "Pages" at bounding box center [21, 89] width 15 height 10
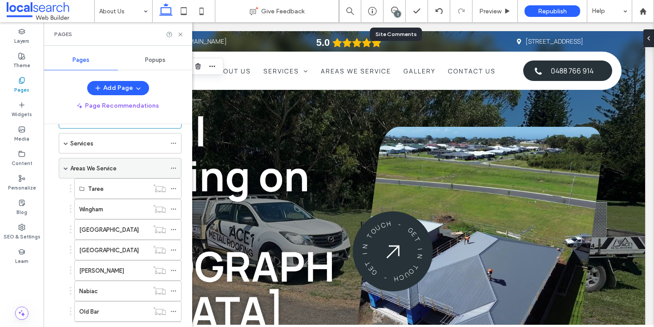
scroll to position [69, 0]
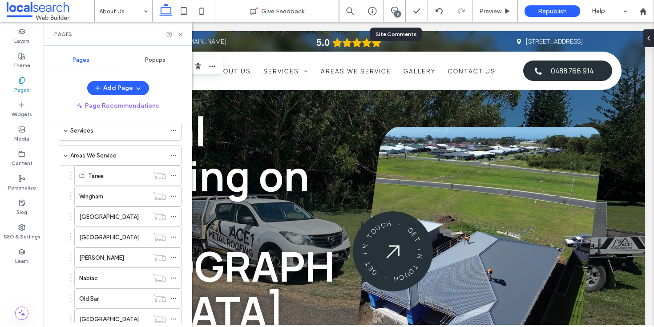
click at [64, 156] on span at bounding box center [66, 155] width 4 height 4
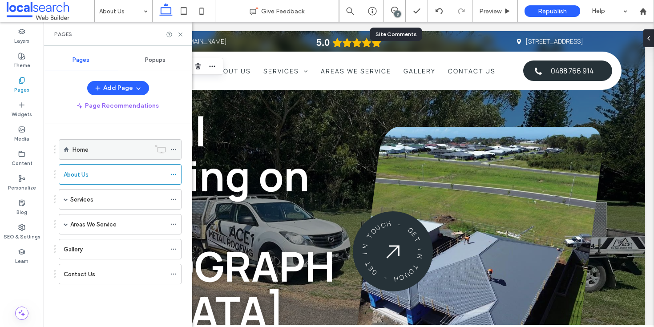
scroll to position [0, 0]
click at [93, 248] on div "Gallery" at bounding box center [115, 249] width 102 height 9
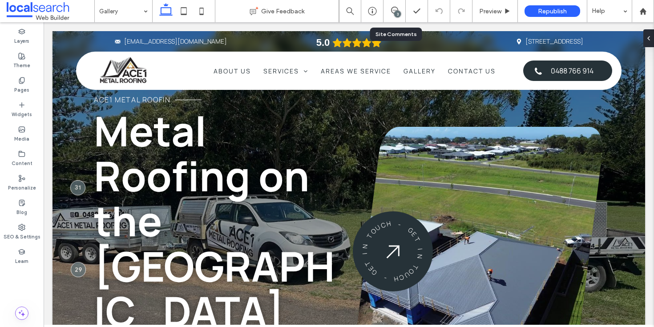
type input "*******"
type input "**"
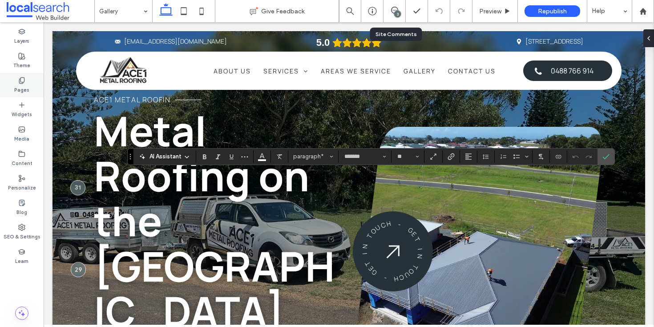
click at [26, 77] on div "Pages" at bounding box center [22, 85] width 44 height 24
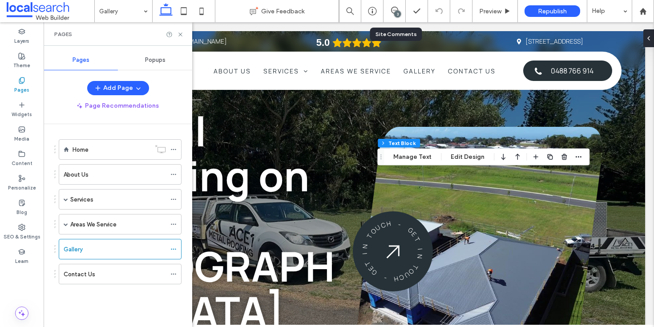
click at [142, 177] on div "About Us" at bounding box center [115, 174] width 102 height 9
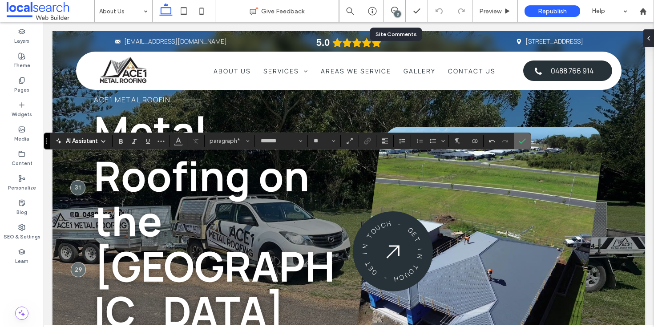
click at [523, 137] on icon "Confirm" at bounding box center [522, 140] width 7 height 7
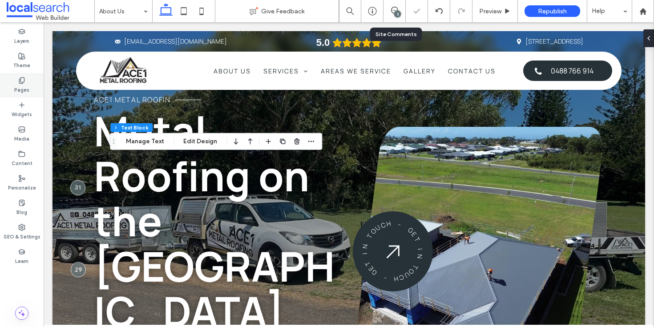
click at [19, 92] on label "Pages" at bounding box center [21, 89] width 15 height 10
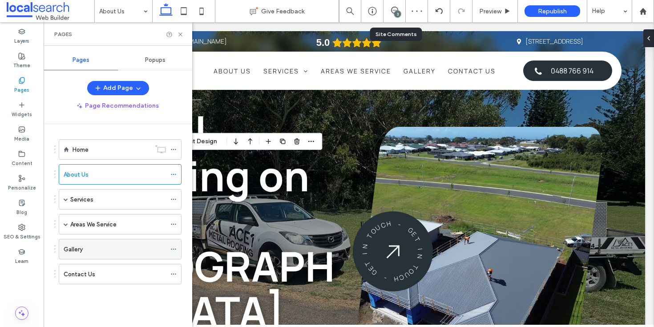
click at [103, 258] on div "Gallery" at bounding box center [115, 249] width 102 height 20
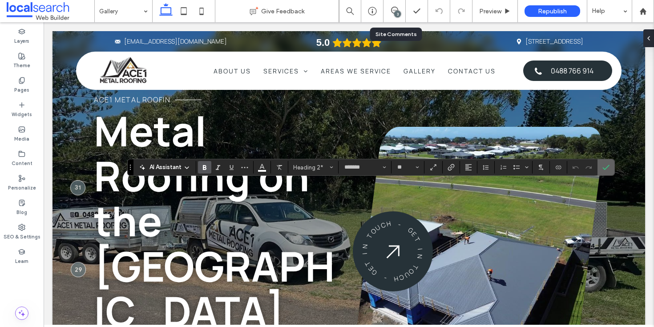
click at [605, 168] on use "Confirm" at bounding box center [605, 167] width 7 height 5
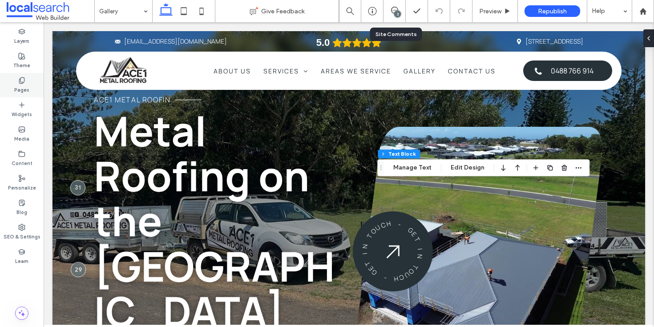
drag, startPoint x: 27, startPoint y: 83, endPoint x: 29, endPoint y: 88, distance: 5.0
click at [27, 83] on div "Pages" at bounding box center [22, 85] width 44 height 24
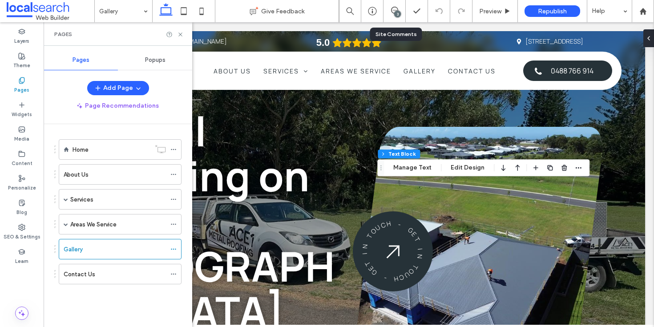
click at [105, 174] on div "About Us" at bounding box center [115, 174] width 102 height 9
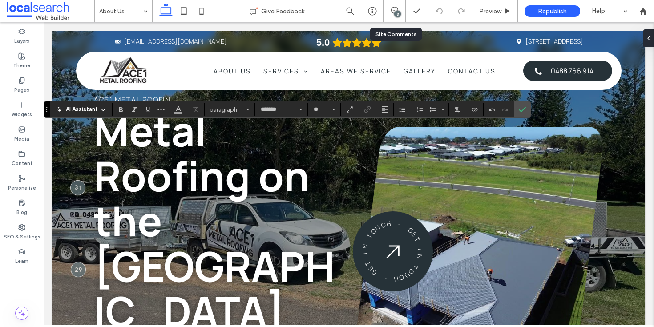
type input "**"
click at [526, 111] on label "Confirm" at bounding box center [521, 109] width 13 height 16
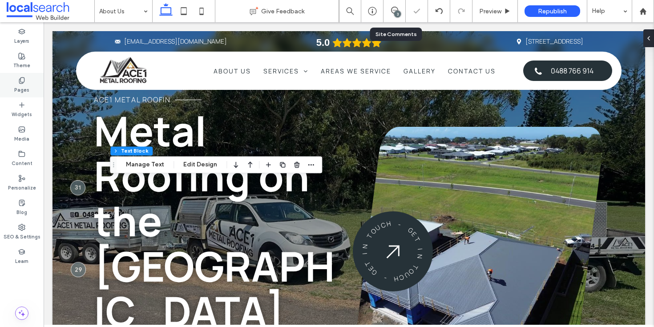
click at [13, 78] on div "Pages" at bounding box center [22, 85] width 44 height 24
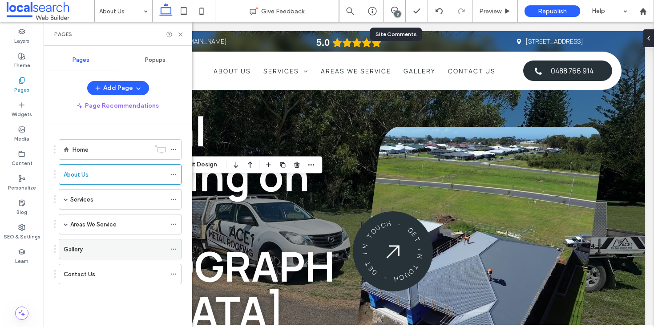
click at [107, 244] on div "Gallery" at bounding box center [115, 249] width 102 height 20
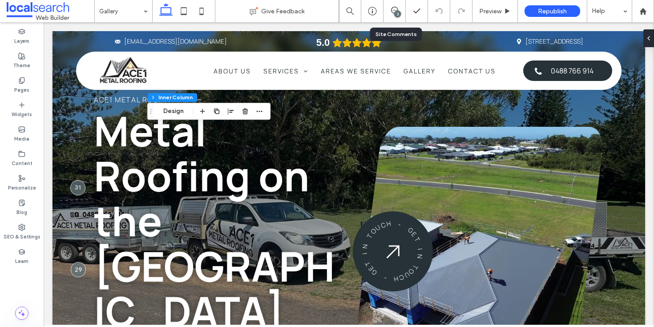
scroll to position [139, 0]
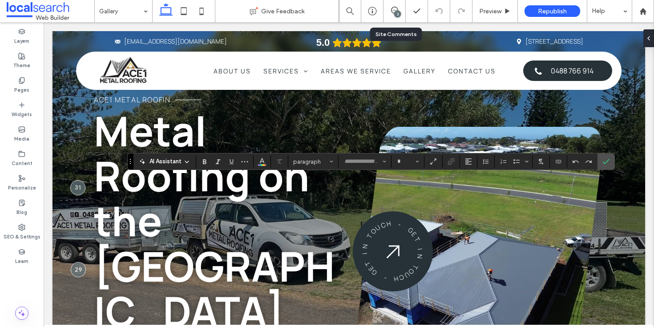
type input "*******"
type input "**"
click at [13, 81] on div "Pages" at bounding box center [22, 85] width 44 height 24
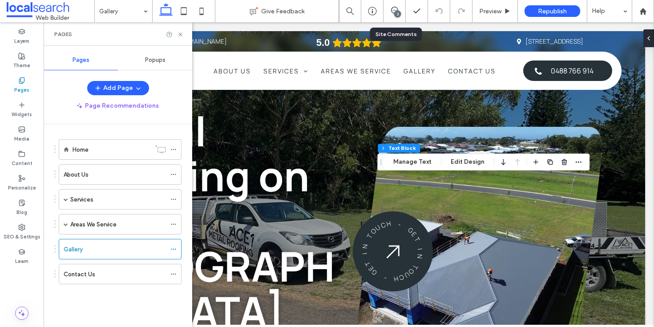
click at [120, 164] on ol "Home About Us Services New Roofs Reroofing Fascia and Gutters Tile to Metal Roo…" at bounding box center [115, 211] width 134 height 145
click at [121, 170] on div "About Us" at bounding box center [115, 174] width 102 height 9
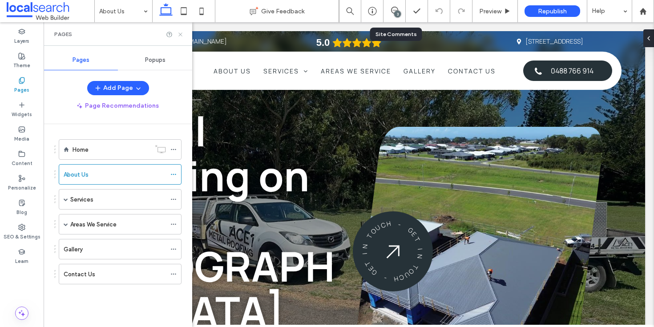
click at [180, 34] on icon at bounding box center [180, 34] width 7 height 7
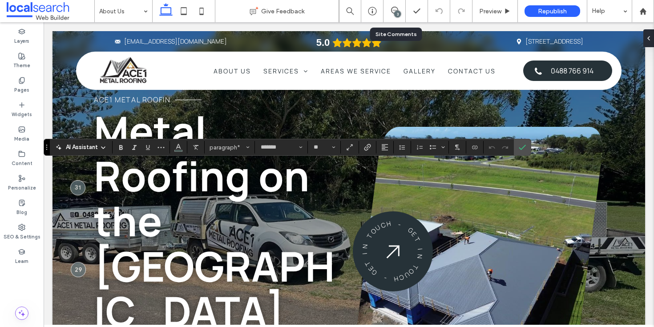
type input "**"
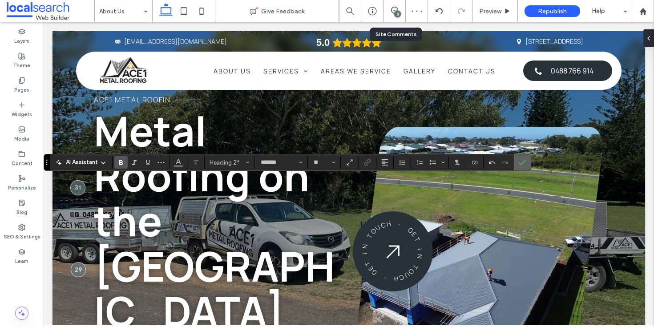
click at [525, 162] on icon "Confirm" at bounding box center [522, 162] width 7 height 7
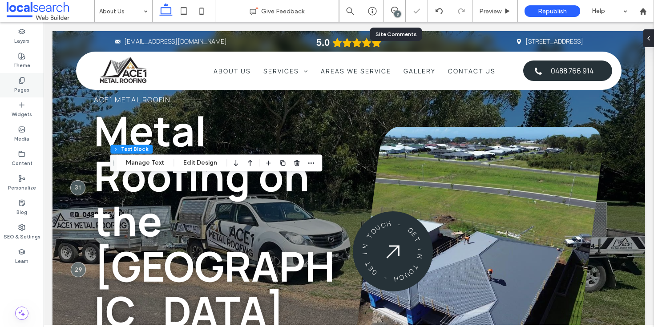
click at [20, 80] on use at bounding box center [21, 80] width 5 height 6
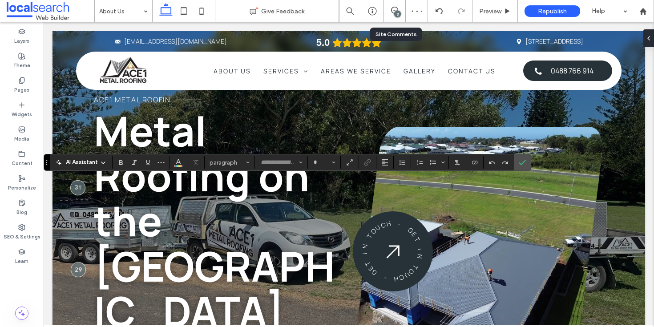
type input "*******"
type input "**"
click at [523, 157] on span "Confirm" at bounding box center [522, 162] width 7 height 15
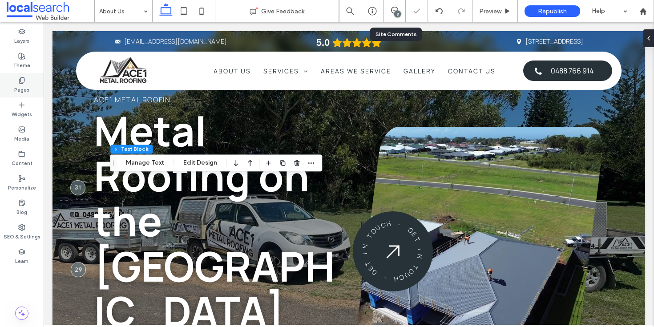
click at [17, 84] on label "Pages" at bounding box center [21, 89] width 15 height 10
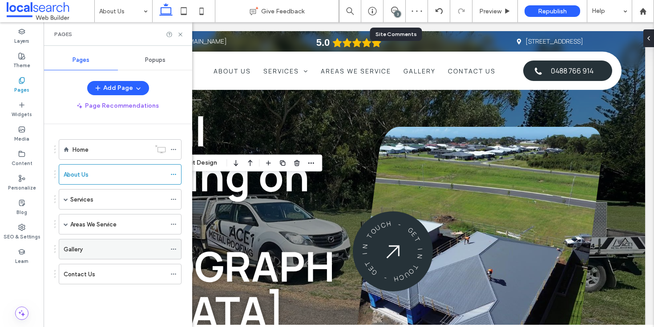
click at [102, 246] on div "Gallery" at bounding box center [115, 249] width 102 height 9
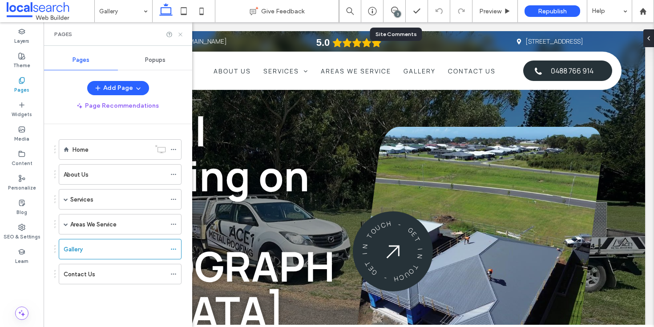
click at [180, 33] on icon at bounding box center [180, 34] width 7 height 7
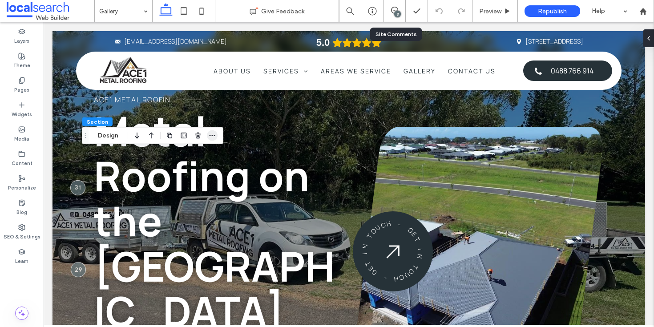
click at [216, 137] on span "button" at bounding box center [212, 135] width 11 height 11
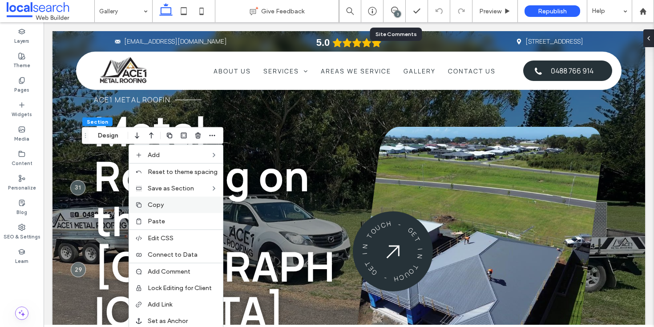
click at [152, 202] on span "Copy" at bounding box center [156, 205] width 16 height 8
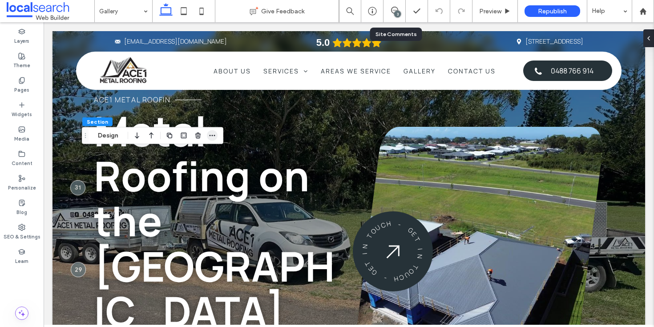
click at [216, 137] on span "button" at bounding box center [212, 135] width 11 height 11
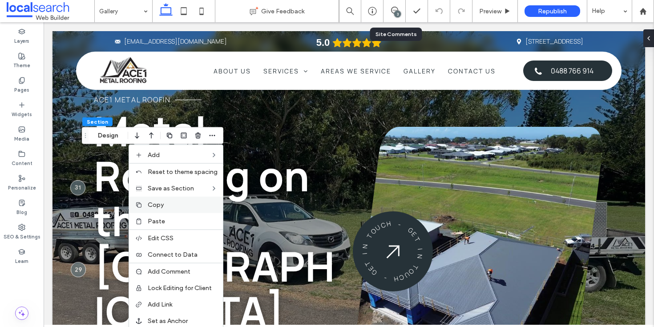
click at [168, 202] on label "Copy" at bounding box center [183, 205] width 70 height 8
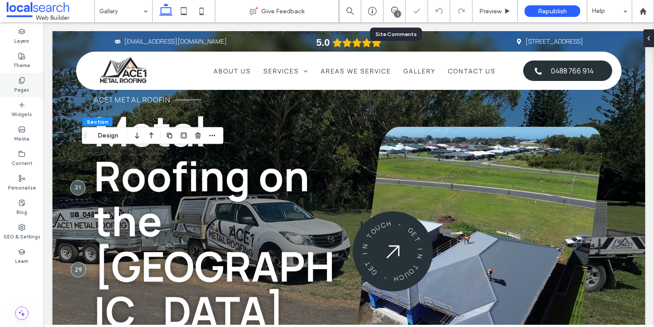
click at [20, 81] on icon at bounding box center [21, 80] width 7 height 7
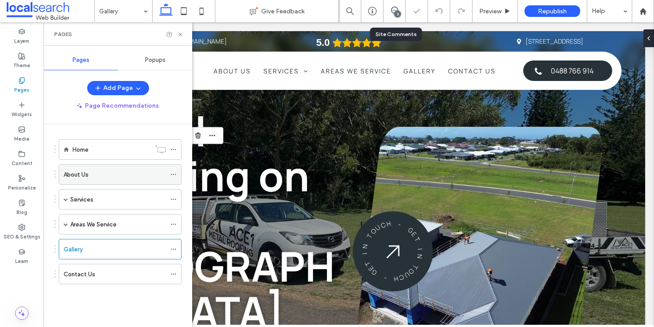
click at [101, 177] on div "About Us" at bounding box center [115, 174] width 102 height 9
click at [183, 28] on div "Pages" at bounding box center [118, 34] width 149 height 24
click at [181, 32] on use at bounding box center [180, 34] width 4 height 4
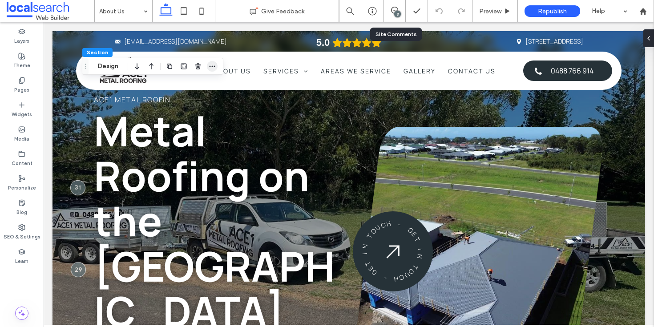
click at [213, 65] on icon "button" at bounding box center [212, 66] width 7 height 7
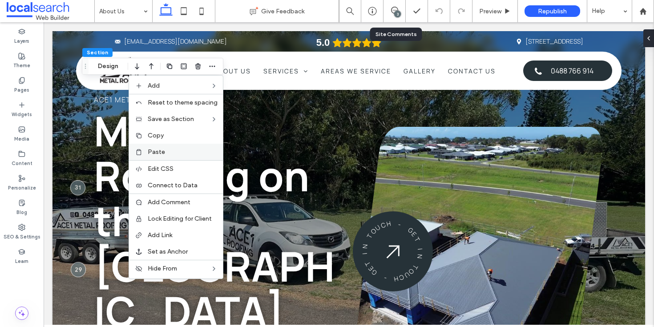
click at [172, 150] on label "Paste" at bounding box center [183, 152] width 70 height 8
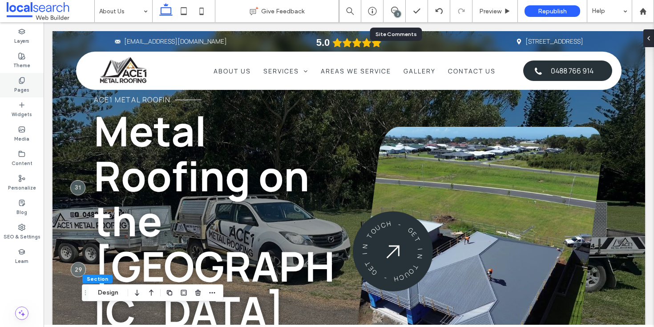
click at [17, 86] on label "Pages" at bounding box center [21, 89] width 15 height 10
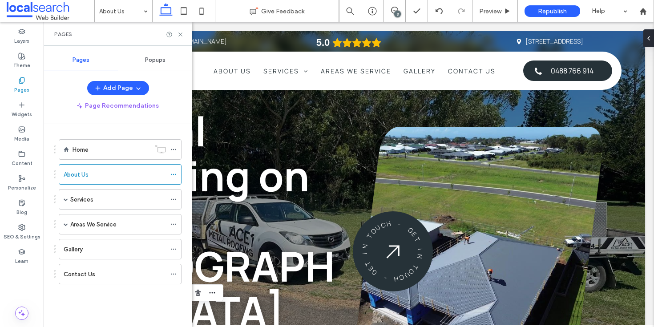
click at [396, 11] on div "3" at bounding box center [397, 14] width 7 height 7
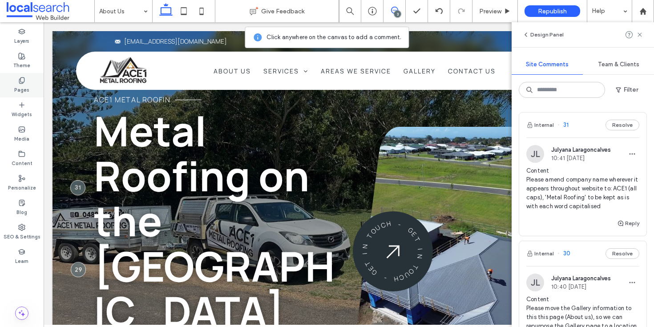
click at [19, 85] on label "Pages" at bounding box center [21, 89] width 15 height 10
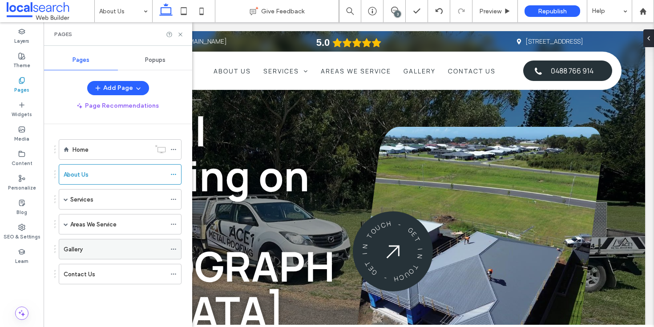
click at [173, 248] on icon at bounding box center [173, 249] width 6 height 6
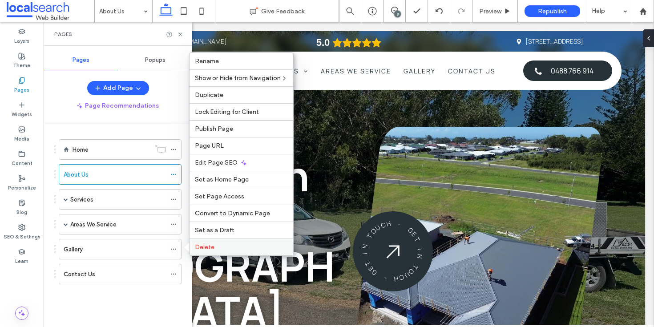
click at [222, 242] on div "Delete" at bounding box center [241, 246] width 104 height 17
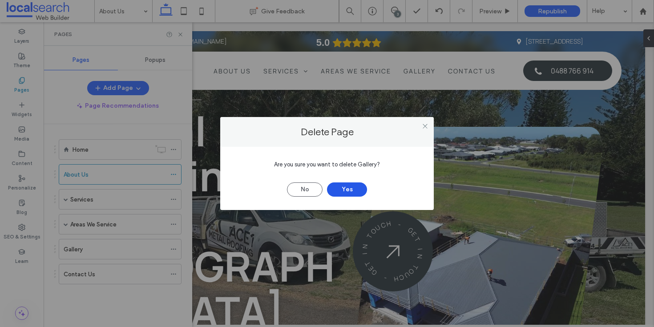
click at [350, 188] on button "Yes" at bounding box center [347, 189] width 40 height 14
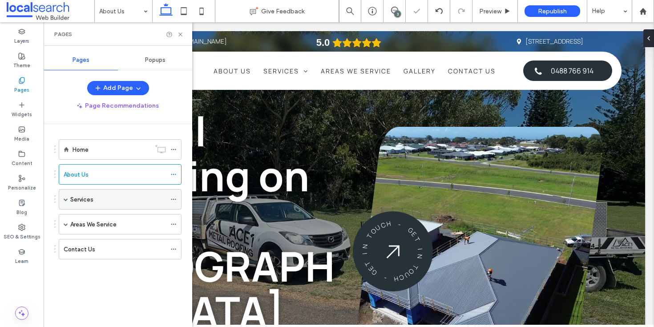
click at [65, 202] on span at bounding box center [66, 199] width 4 height 20
click at [65, 199] on span at bounding box center [66, 199] width 4 height 4
click at [68, 221] on div "Areas We Service" at bounding box center [120, 224] width 123 height 20
click at [177, 36] on icon at bounding box center [180, 34] width 7 height 7
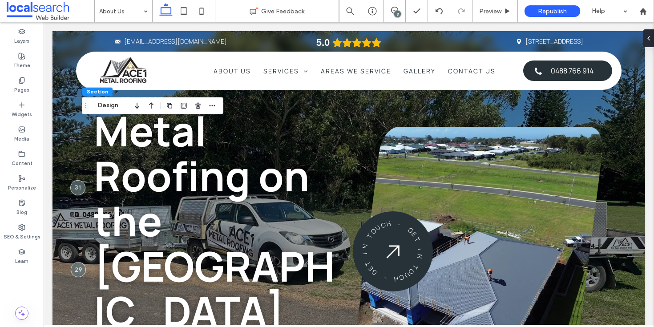
drag, startPoint x: 212, startPoint y: 108, endPoint x: 210, endPoint y: 113, distance: 4.6
click at [212, 108] on icon "button" at bounding box center [212, 105] width 7 height 7
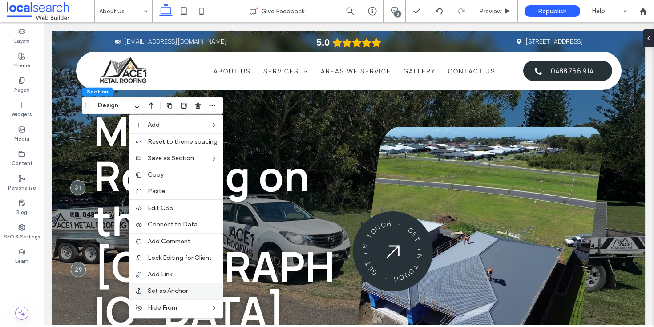
click at [179, 288] on span "Set as Anchor" at bounding box center [168, 291] width 40 height 8
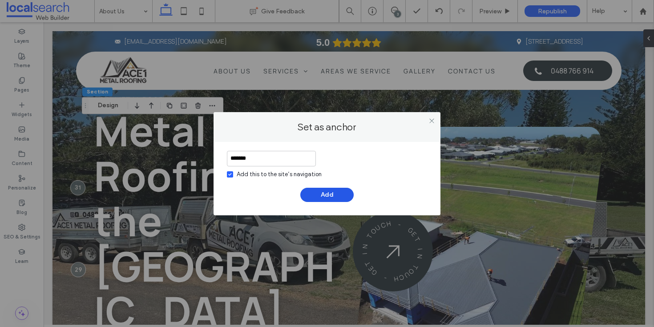
type input "*******"
click at [337, 196] on button "Add" at bounding box center [326, 195] width 53 height 14
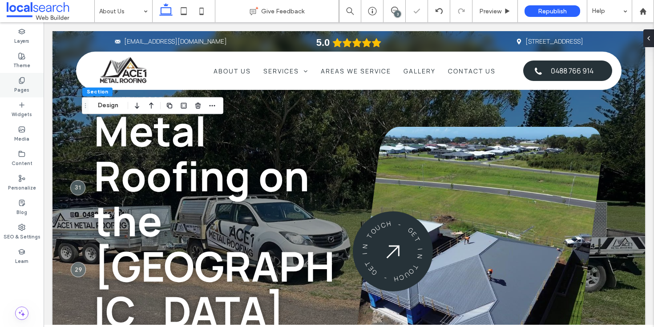
click at [29, 88] on div "Pages" at bounding box center [22, 85] width 44 height 24
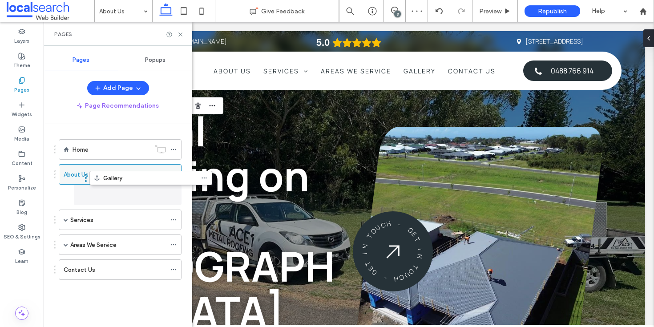
drag, startPoint x: 110, startPoint y: 277, endPoint x: 141, endPoint y: 184, distance: 98.0
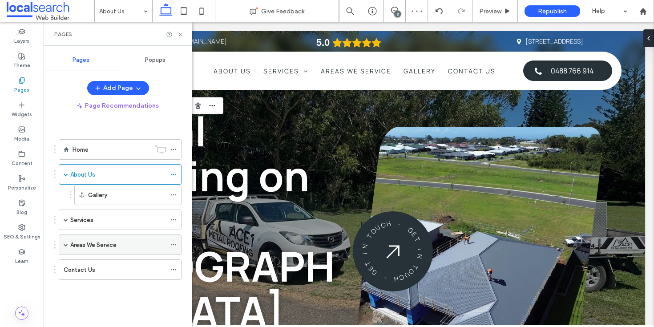
click at [64, 246] on span at bounding box center [66, 244] width 4 height 4
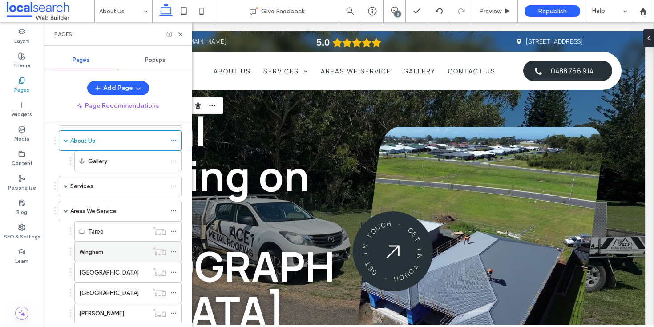
scroll to position [41, 0]
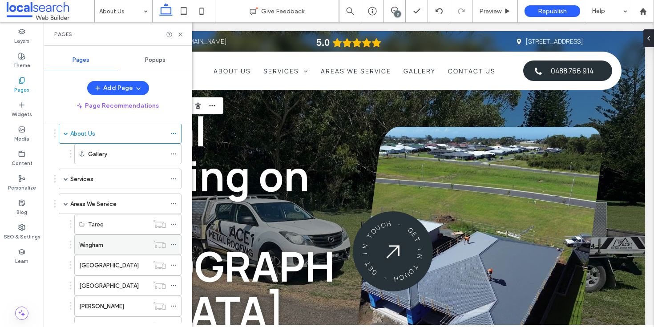
click at [122, 244] on div "Wingham" at bounding box center [113, 244] width 69 height 9
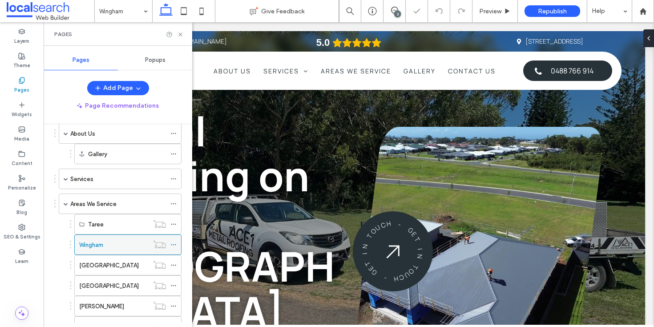
click at [176, 243] on icon at bounding box center [173, 245] width 6 height 6
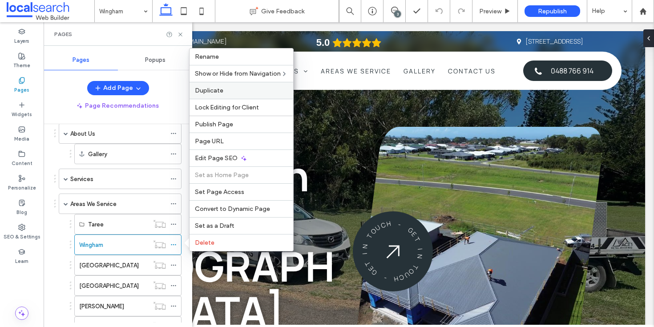
click at [225, 90] on label "Duplicate" at bounding box center [241, 91] width 93 height 8
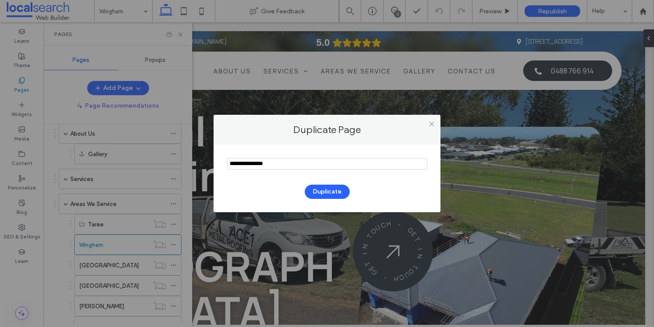
drag, startPoint x: 296, startPoint y: 162, endPoint x: 203, endPoint y: 157, distance: 93.1
click at [203, 157] on div "Duplicate Page Duplicate" at bounding box center [327, 163] width 654 height 327
type input "*****"
click at [322, 188] on button "Duplicate" at bounding box center [327, 192] width 45 height 14
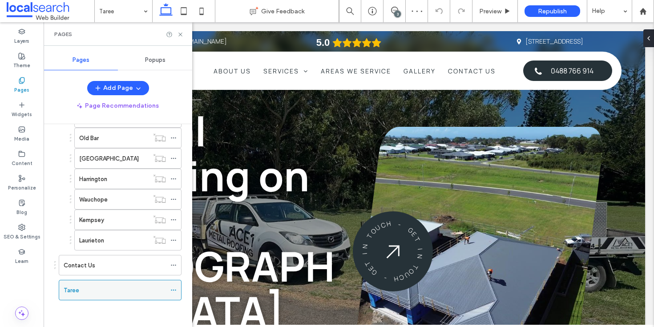
scroll to position [246, 0]
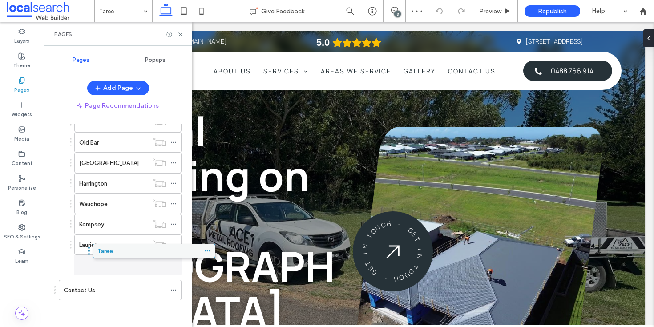
drag, startPoint x: 79, startPoint y: 290, endPoint x: 112, endPoint y: 254, distance: 49.1
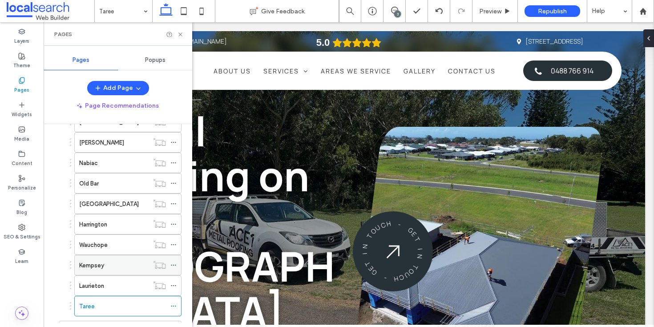
scroll to position [220, 0]
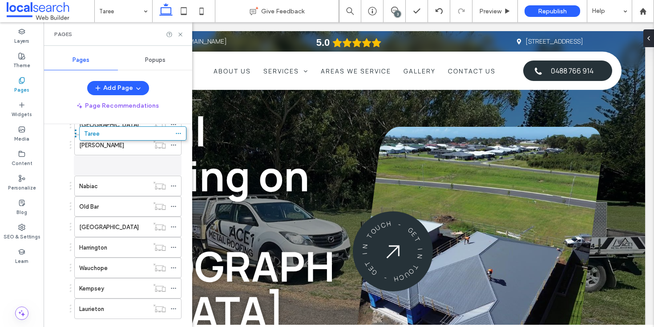
drag, startPoint x: 103, startPoint y: 291, endPoint x: 107, endPoint y: 133, distance: 158.4
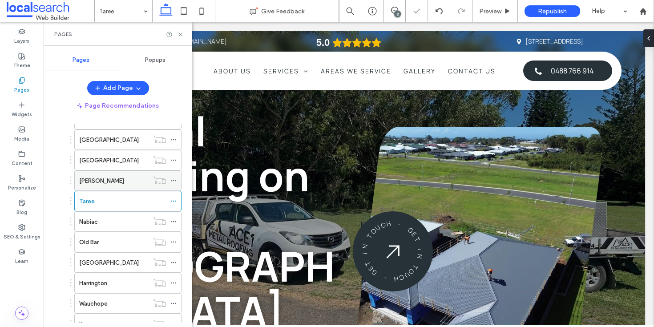
scroll to position [119, 0]
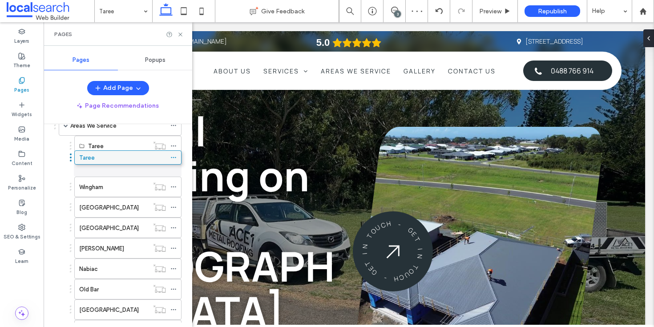
drag, startPoint x: 103, startPoint y: 248, endPoint x: 103, endPoint y: 156, distance: 92.1
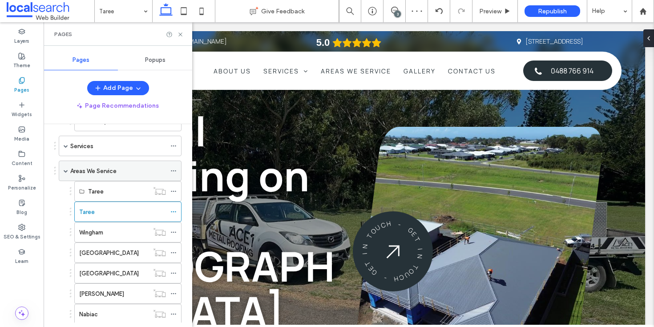
scroll to position [69, 0]
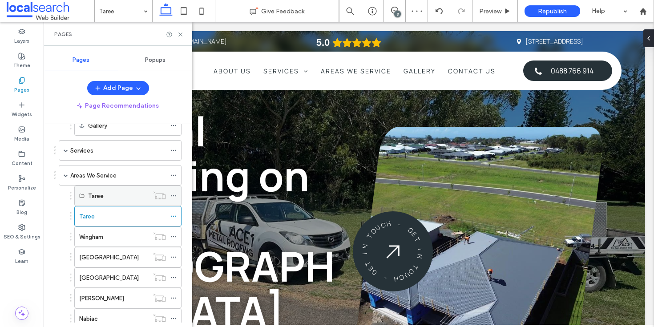
click at [112, 191] on div "Taree" at bounding box center [118, 195] width 60 height 9
click at [173, 195] on icon at bounding box center [173, 196] width 6 height 6
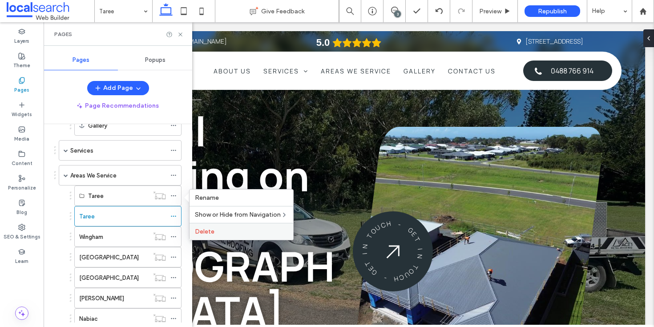
click at [209, 232] on span "Delete" at bounding box center [205, 232] width 20 height 8
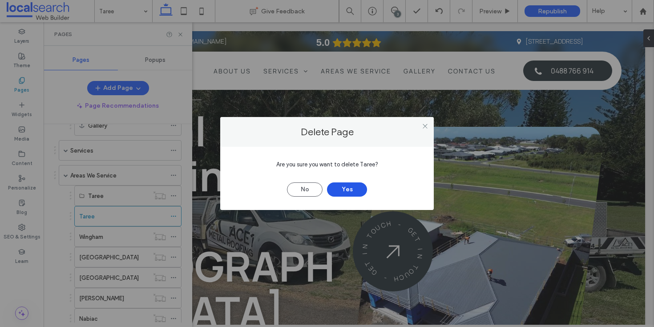
click at [348, 185] on button "Yes" at bounding box center [347, 189] width 40 height 14
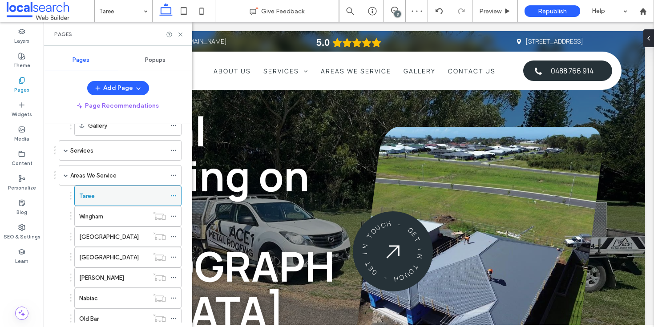
click at [174, 194] on icon at bounding box center [173, 196] width 6 height 6
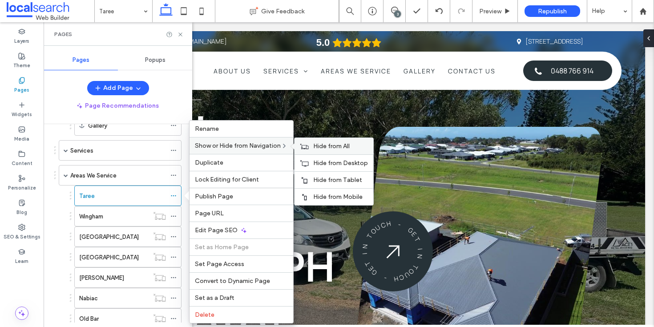
click at [358, 146] on label "Hide from All" at bounding box center [340, 146] width 55 height 8
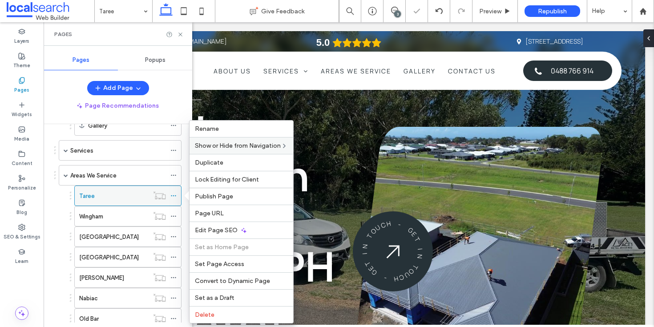
click at [117, 198] on div "Taree" at bounding box center [113, 195] width 69 height 9
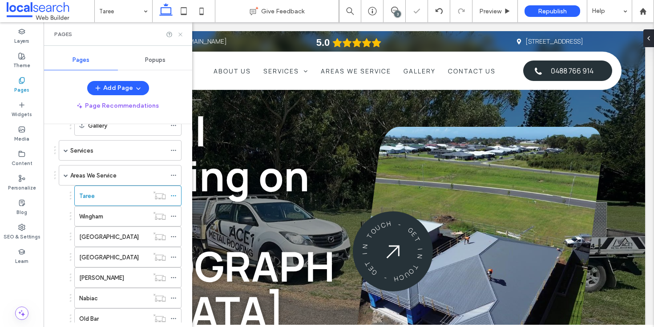
click at [179, 34] on icon at bounding box center [180, 34] width 7 height 7
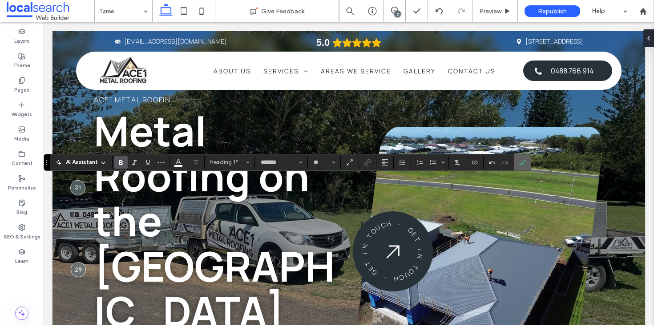
click at [519, 161] on icon "Confirm" at bounding box center [522, 162] width 7 height 7
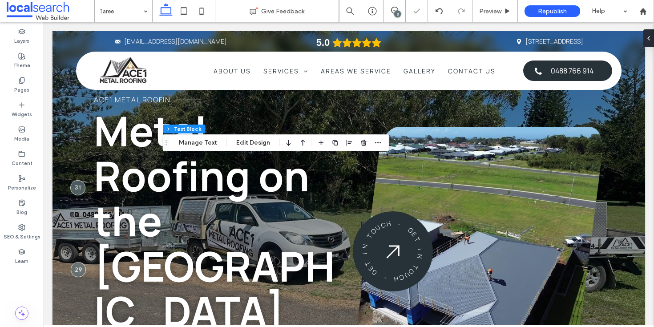
drag, startPoint x: 104, startPoint y: 161, endPoint x: 166, endPoint y: 141, distance: 65.8
click at [166, 141] on use "Drag" at bounding box center [165, 142] width 1 height 5
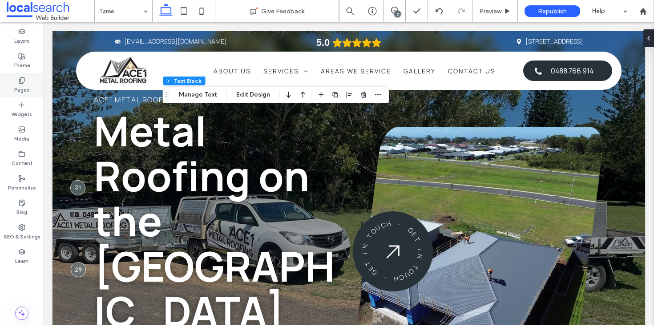
click at [20, 80] on use at bounding box center [21, 80] width 5 height 6
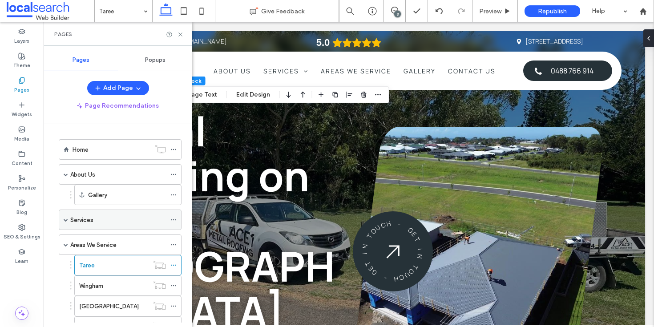
click at [68, 219] on div "Services" at bounding box center [120, 219] width 123 height 20
